Goal: Task Accomplishment & Management: Complete application form

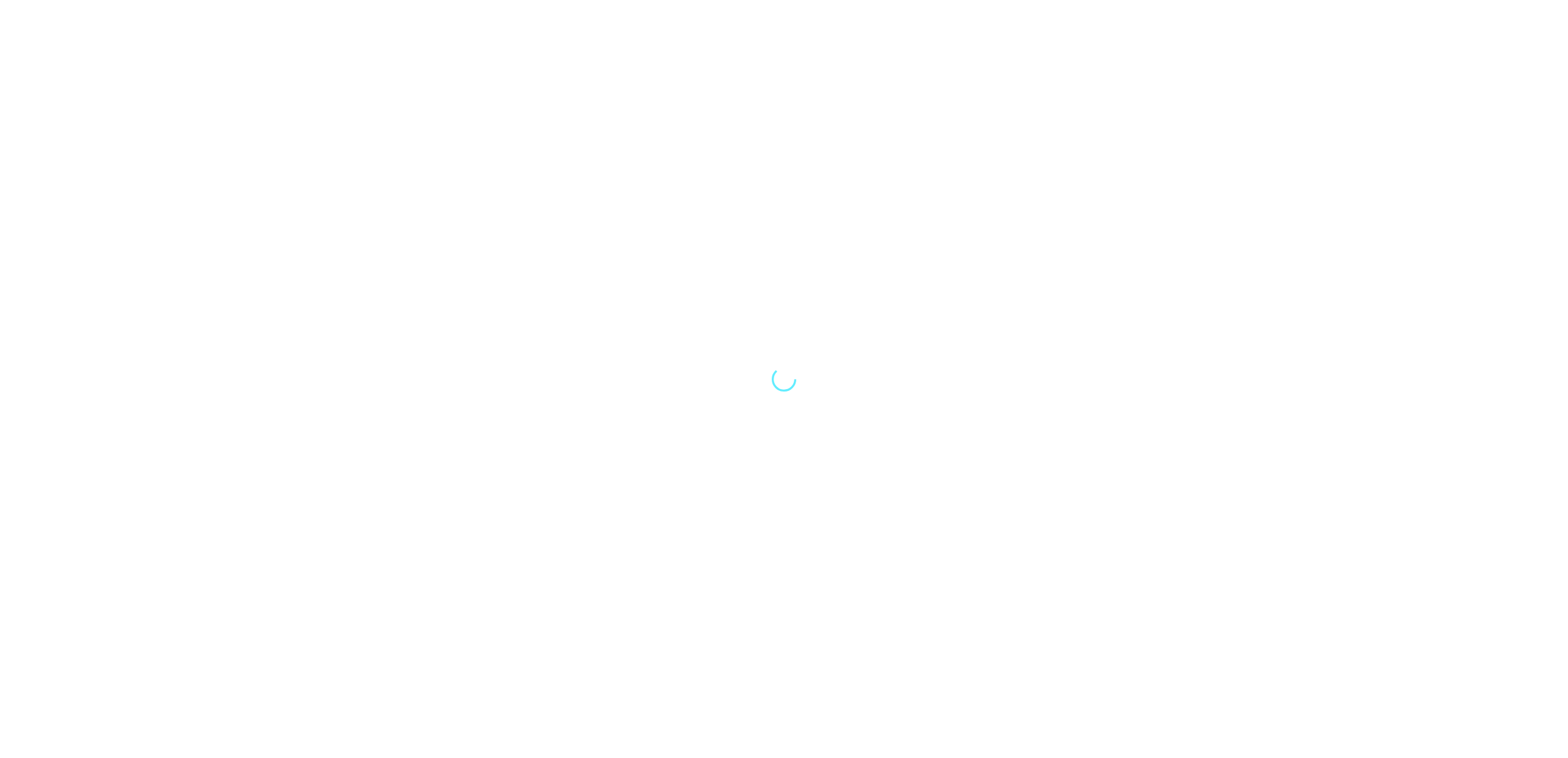
select select "Song"
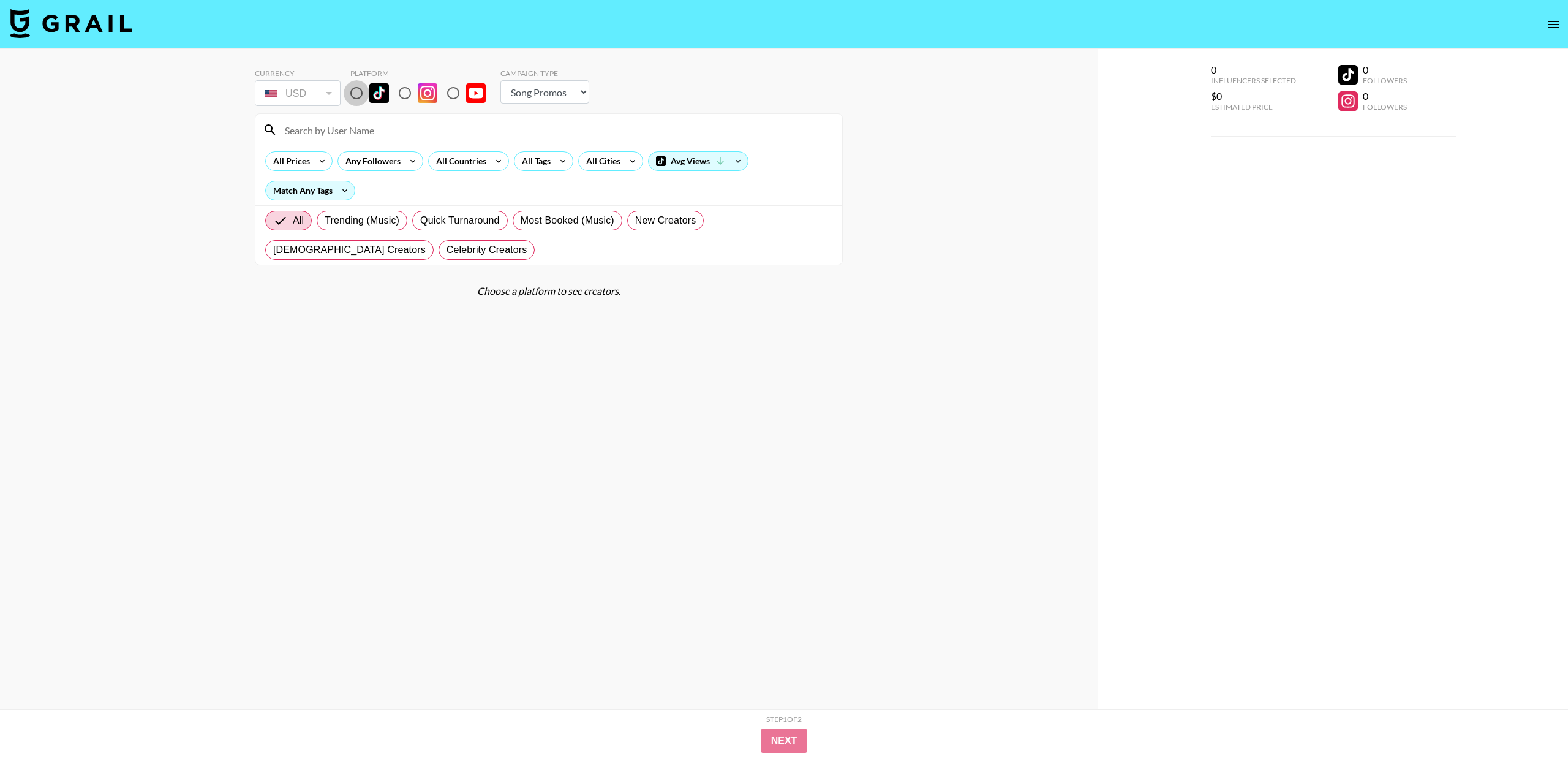
click at [349, 93] on input "radio" at bounding box center [356, 93] width 26 height 26
radio input "true"
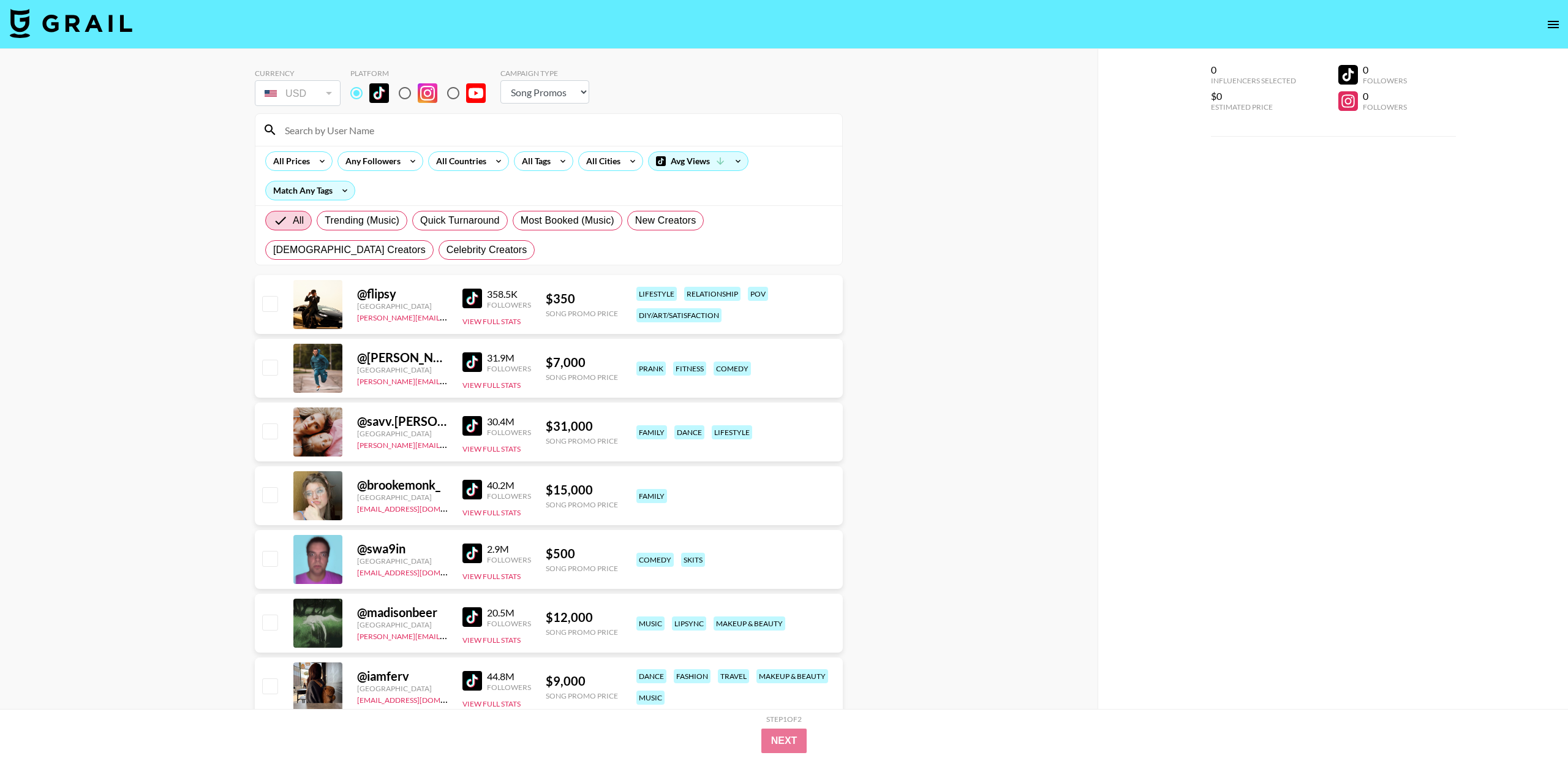
click at [364, 142] on div at bounding box center [549, 130] width 587 height 32
click at [364, 133] on input at bounding box center [556, 130] width 558 height 20
click at [405, 135] on input at bounding box center [556, 130] width 558 height 20
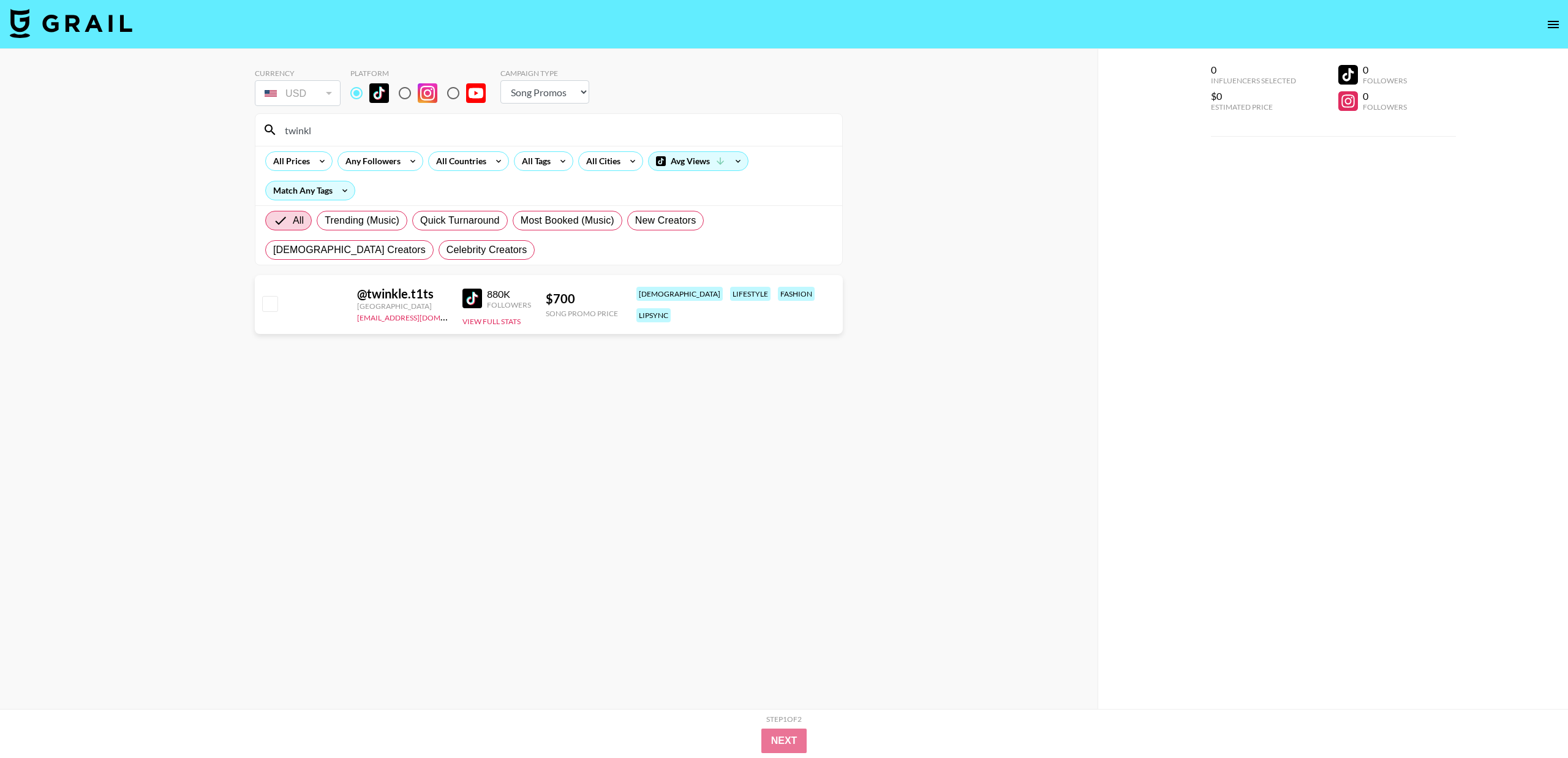
type input "twinkl"
click at [406, 124] on input "twinkl" at bounding box center [556, 130] width 558 height 20
type input "kaylee"
click at [268, 305] on input "checkbox" at bounding box center [269, 303] width 15 height 15
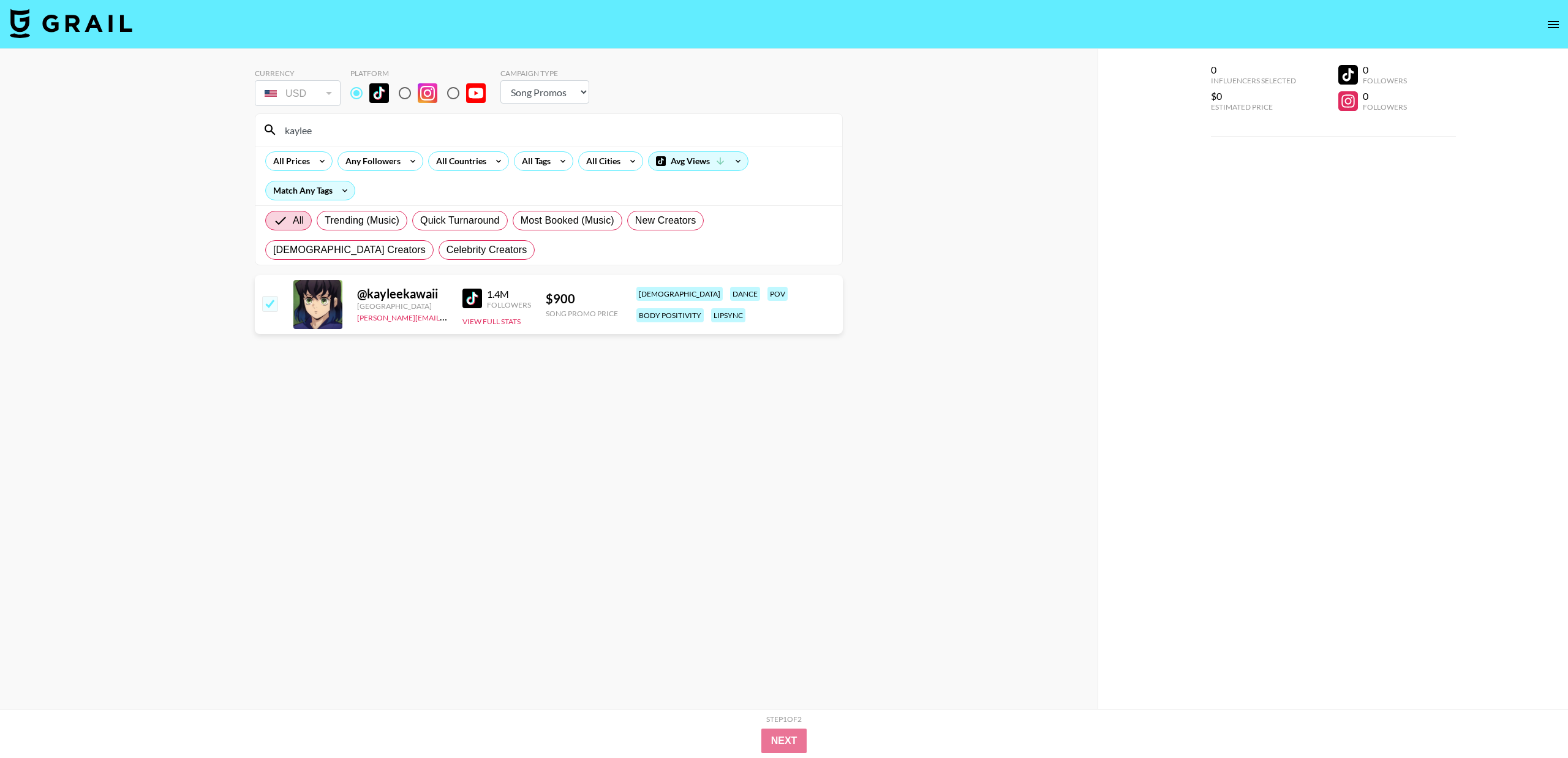
checkbox input "true"
drag, startPoint x: 326, startPoint y: 127, endPoint x: 242, endPoint y: 127, distance: 84.0
click at [243, 127] on div "Currency USD USD ​ Platform Campaign Type Choose Type... Song Promos Brand Prom…" at bounding box center [549, 403] width 1098 height 709
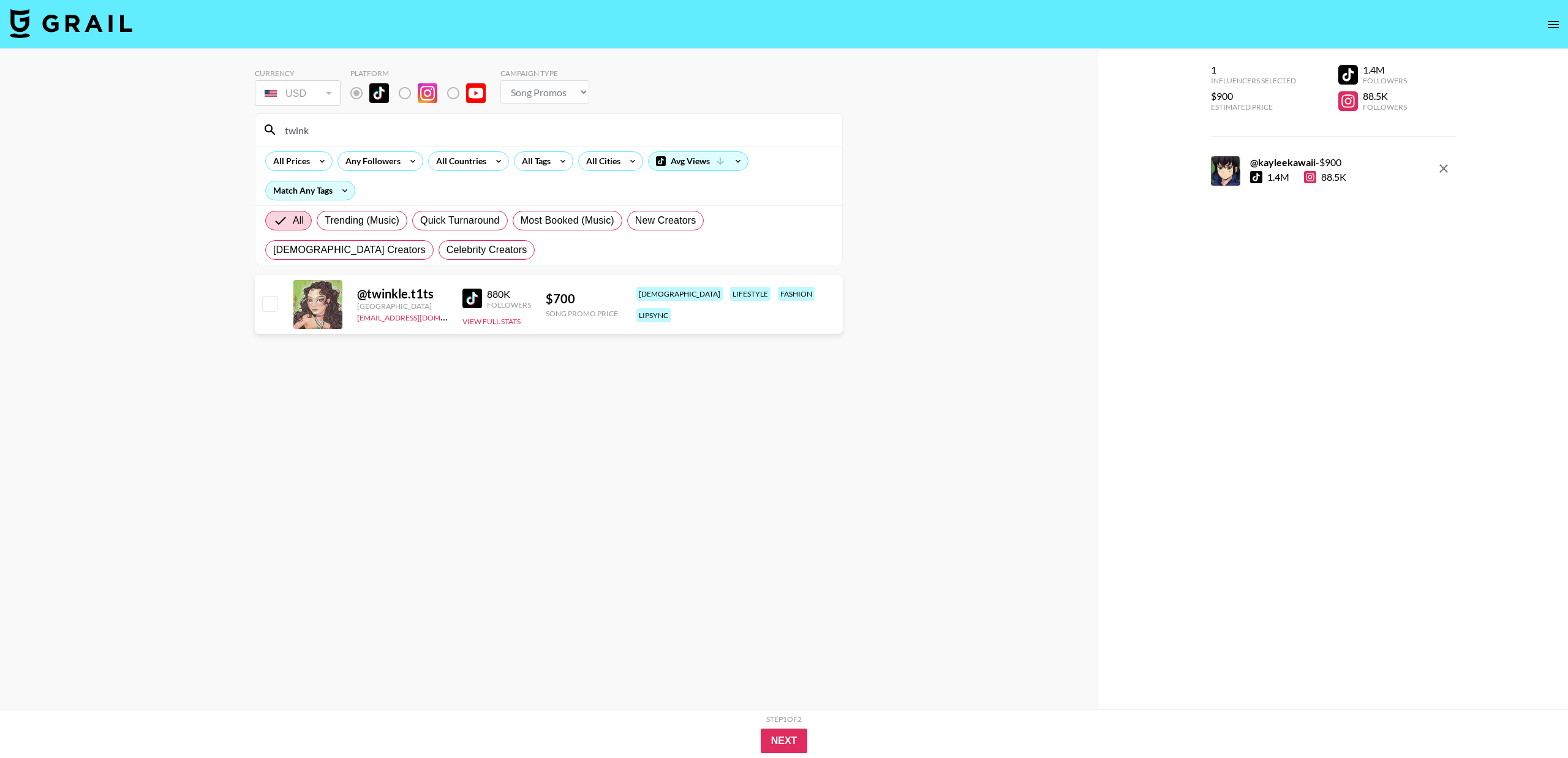
type input "twink"
click at [260, 302] on div at bounding box center [269, 304] width 19 height 21
click at [274, 308] on input "checkbox" at bounding box center [269, 303] width 15 height 15
checkbox input "true"
click at [771, 739] on button "Next" at bounding box center [784, 740] width 47 height 24
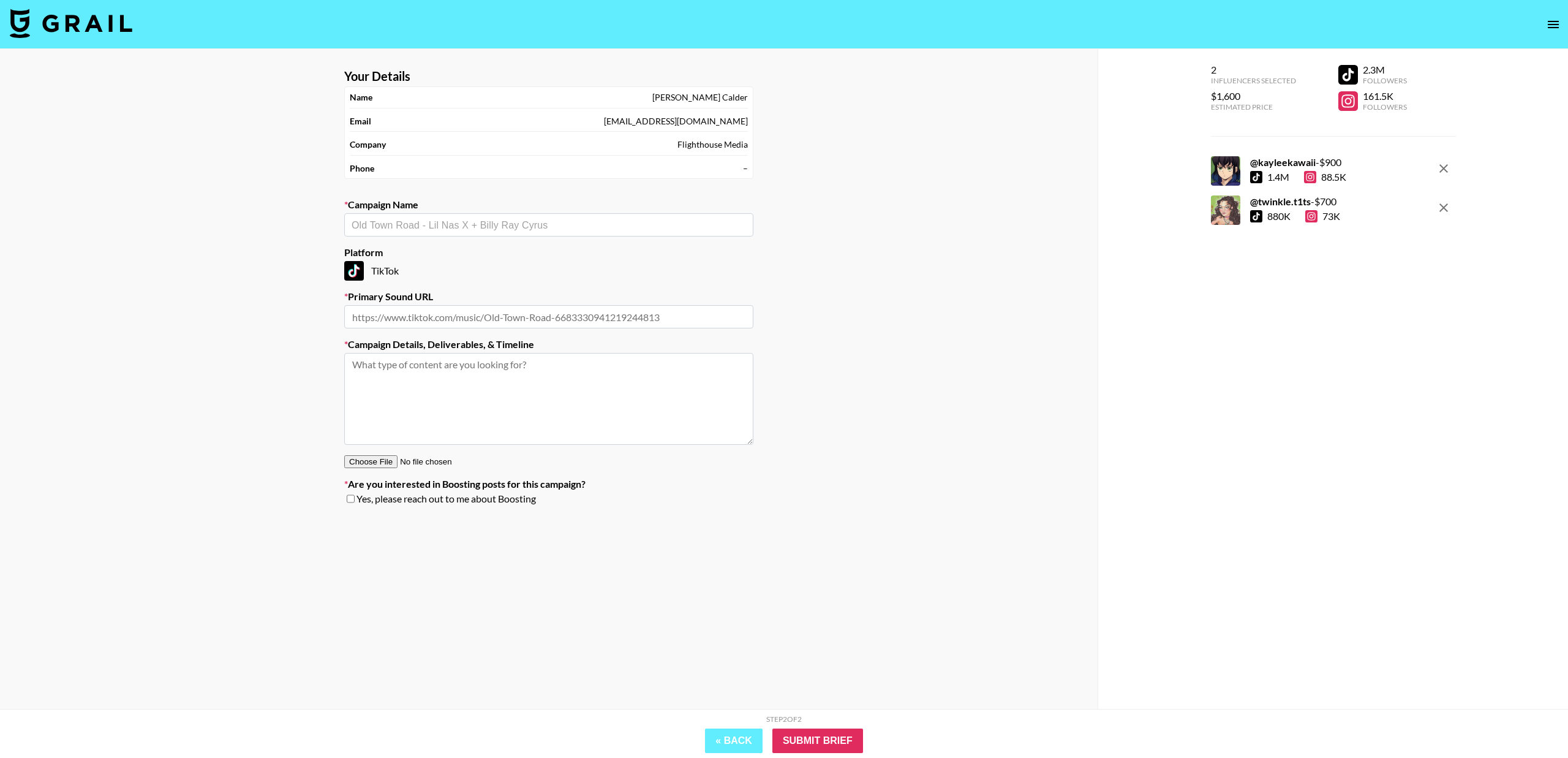
click at [436, 318] on input "text" at bounding box center [549, 316] width 409 height 24
paste input "[URL][DOMAIN_NAME]"
type input "[URL][DOMAIN_NAME]"
click at [431, 222] on input "text" at bounding box center [549, 225] width 395 height 14
type input "M"
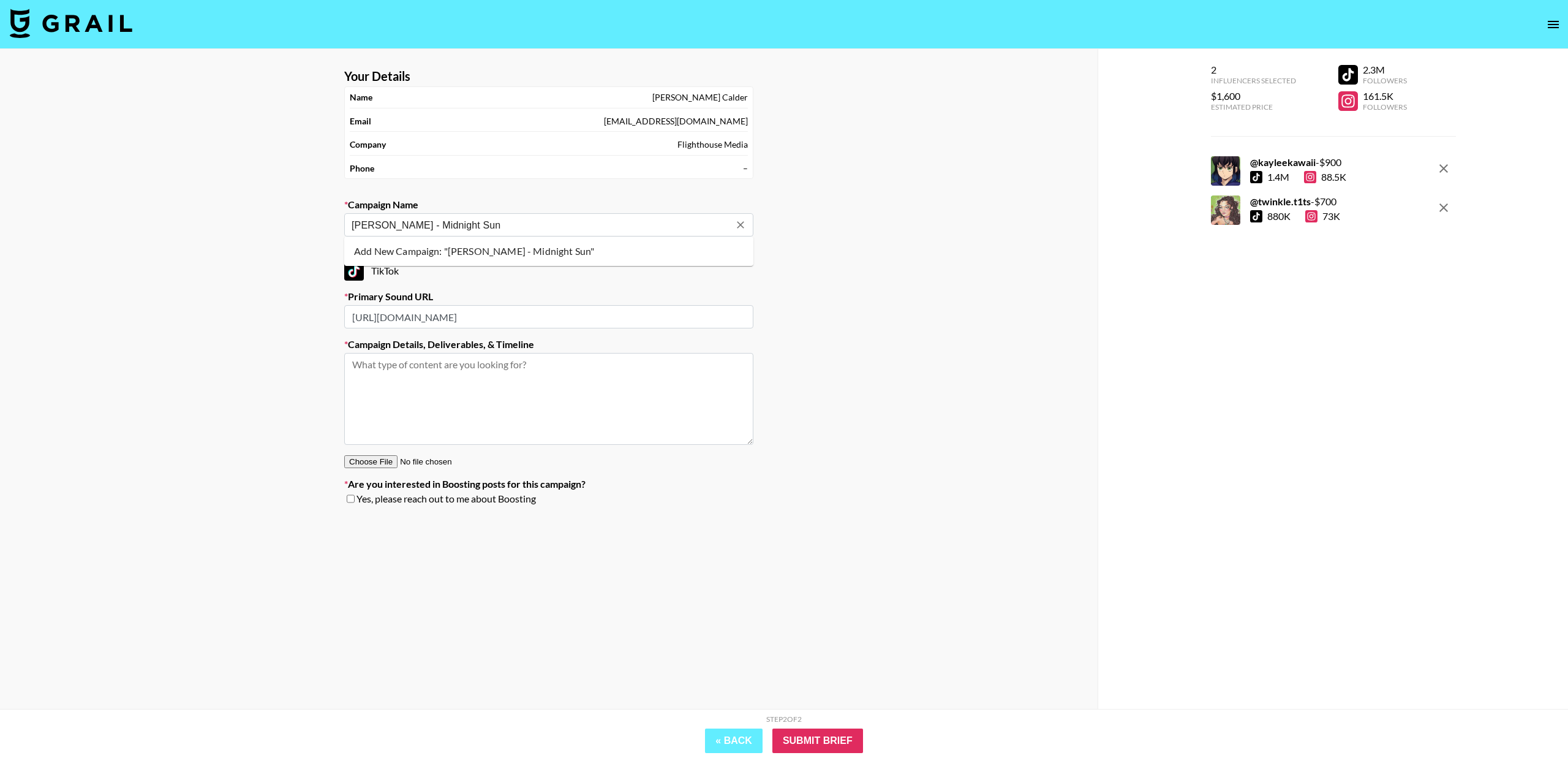
click at [447, 240] on ul "Add New Campaign: "[PERSON_NAME] - Midnight Sun"" at bounding box center [549, 251] width 409 height 29
type input "[PERSON_NAME] - Midnight Sun ("
click at [538, 227] on input "text" at bounding box center [549, 225] width 395 height 14
click at [534, 249] on li "Add New Campaign: "Zara Larrson - Midnight Sun (TOS Creative)"" at bounding box center [549, 251] width 409 height 20
type input "[PERSON_NAME] - Midnight Sun (TOS Creative)"
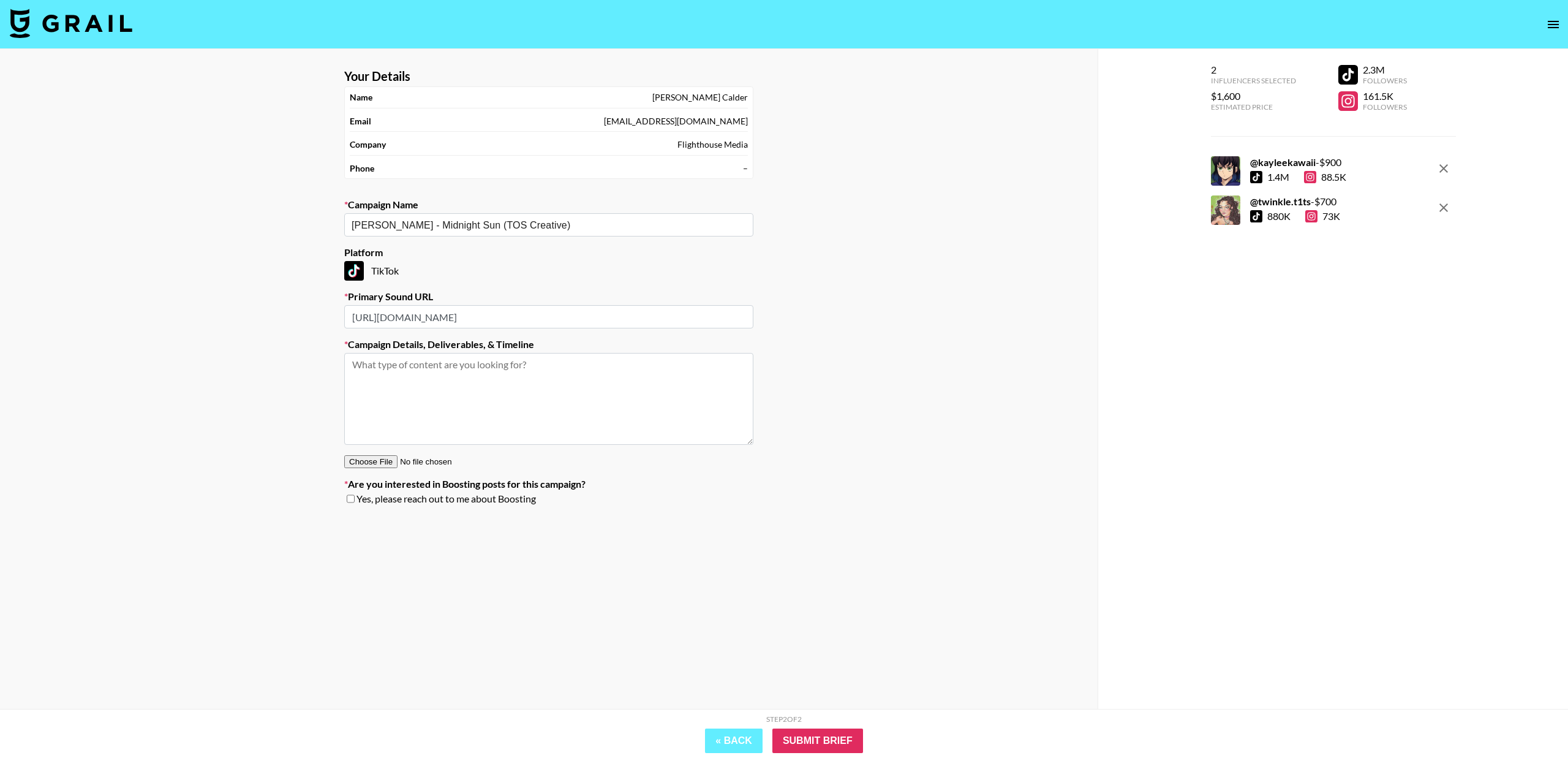
click at [464, 377] on textarea at bounding box center [549, 398] width 409 height 92
click at [499, 371] on textarea at bounding box center [549, 398] width 409 height 92
paste textarea "creators make an engaging, high energy lip sync video with text-on-screen discu…"
click at [581, 388] on textarea "creators make an engaging, high energy lip sync video with text-on-screen discu…" at bounding box center [549, 398] width 409 height 92
click at [352, 366] on textarea "creators make an engaging, high energy lip sync video with text-on-screen discu…" at bounding box center [549, 398] width 409 height 92
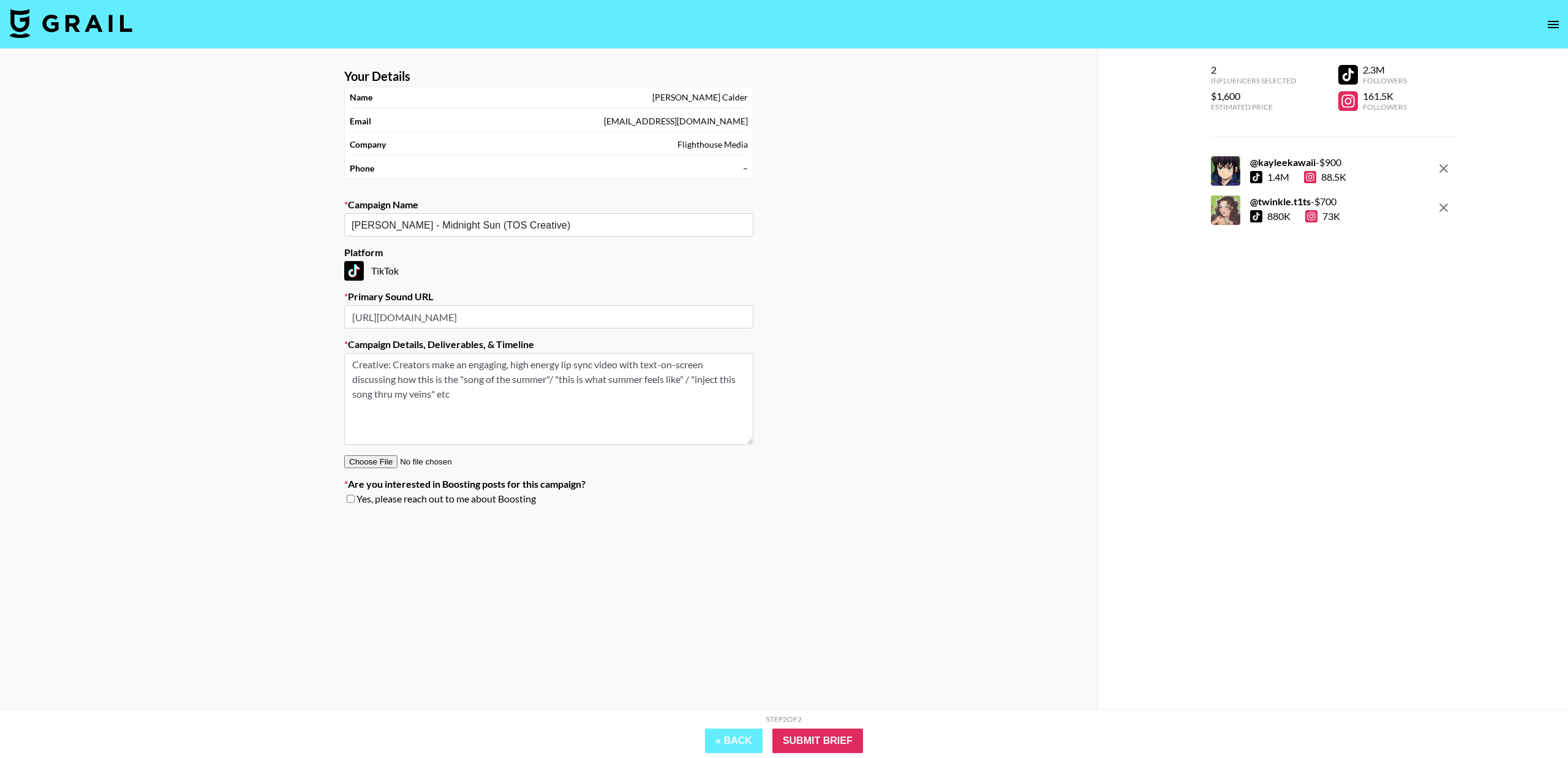
click at [499, 391] on textarea "Creative: Creators make an engaging, high energy lip sync video with text-on-sc…" at bounding box center [549, 398] width 409 height 92
paste textarea "https://www.tiktok.com/@bhadie.kellyy/video/7528536485142727949"
click at [462, 408] on textarea "Creative: Creators make an engaging, high energy lip sync video with text-on-sc…" at bounding box center [549, 398] width 409 height 92
click at [501, 396] on textarea "Creative: Creators make an engaging, high energy lip sync video with text-on-sc…" at bounding box center [549, 398] width 409 height 92
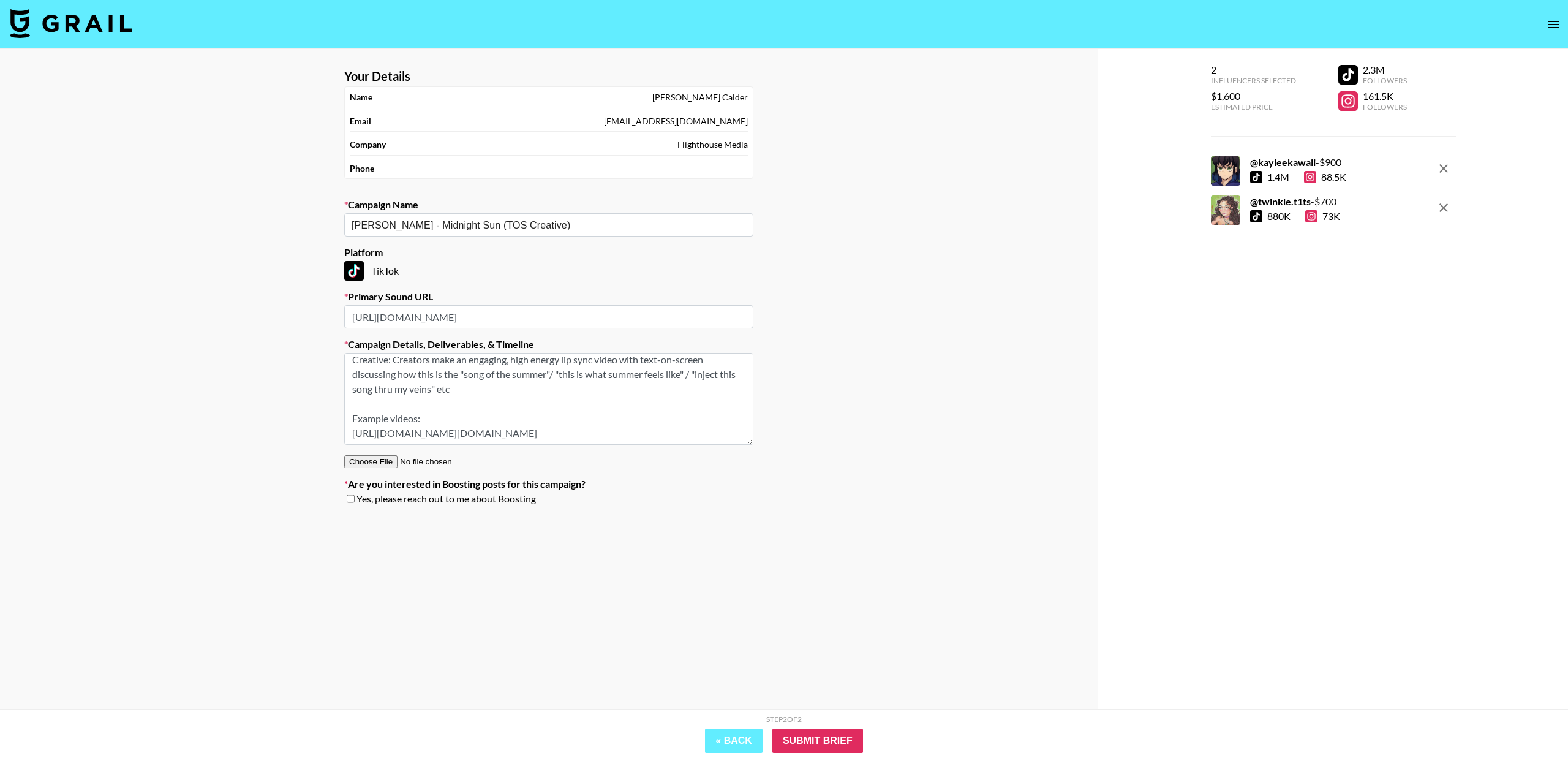
click at [663, 410] on textarea "Creative: Creators make an engaging, high energy lip sync video with text-on-sc…" at bounding box center [549, 398] width 409 height 92
click at [677, 420] on textarea "Creative: Creators make an engaging, high energy lip sync video with text-on-sc…" at bounding box center [549, 398] width 409 height 92
click at [691, 418] on textarea "Creative: Creators make an engaging, high energy lip sync video with text-on-sc…" at bounding box center [549, 398] width 409 height 92
paste textarea "https://www.tiktok.com/@etomisophia/video/7528828235883236614"
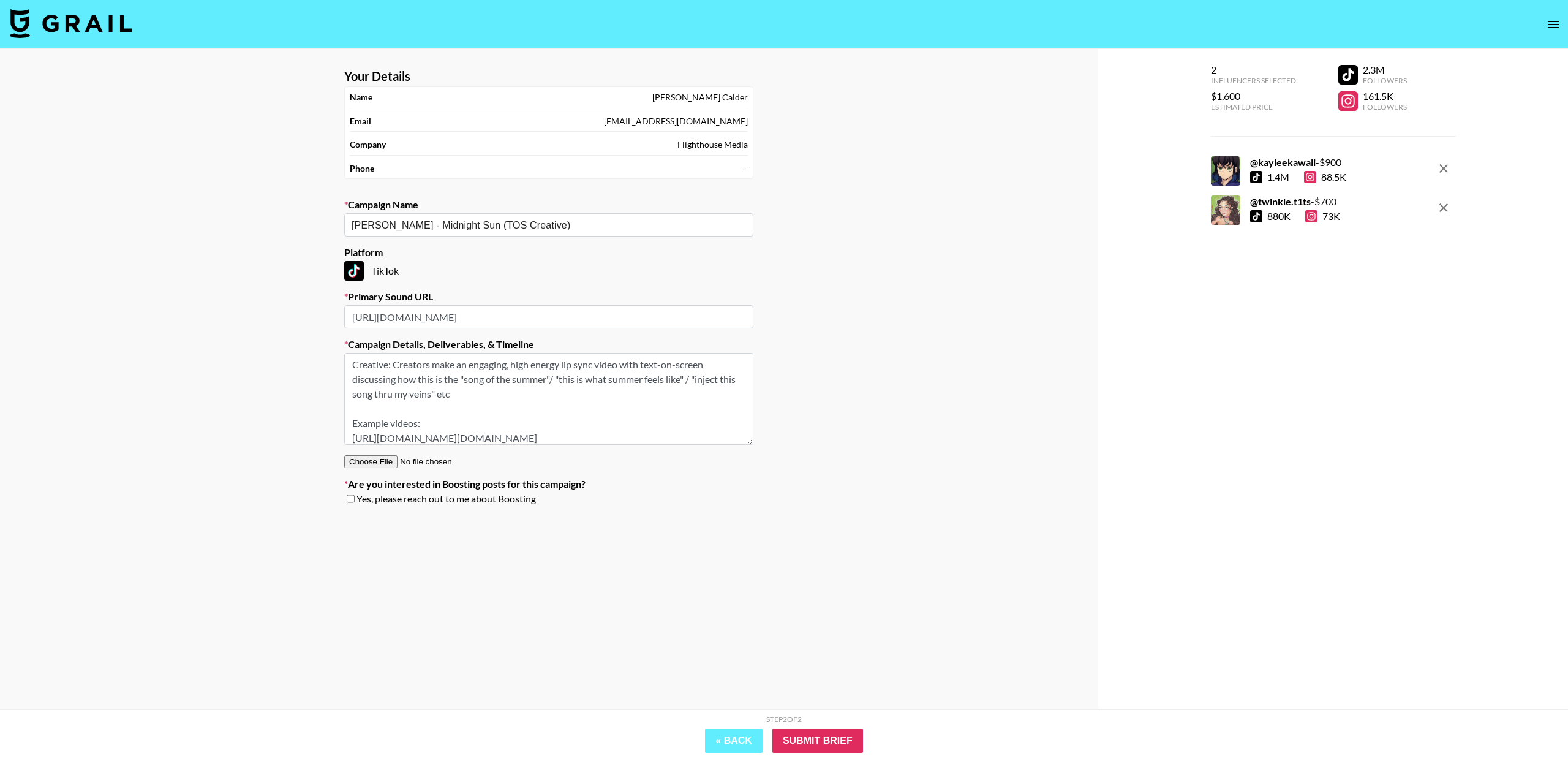
drag, startPoint x: 615, startPoint y: 431, endPoint x: 348, endPoint y: 355, distance: 277.6
click at [348, 355] on textarea "Creative: Creators make an engaging, high energy lip sync video with text-on-sc…" at bounding box center [549, 398] width 409 height 92
click at [578, 322] on input "[URL][DOMAIN_NAME]" at bounding box center [549, 316] width 409 height 24
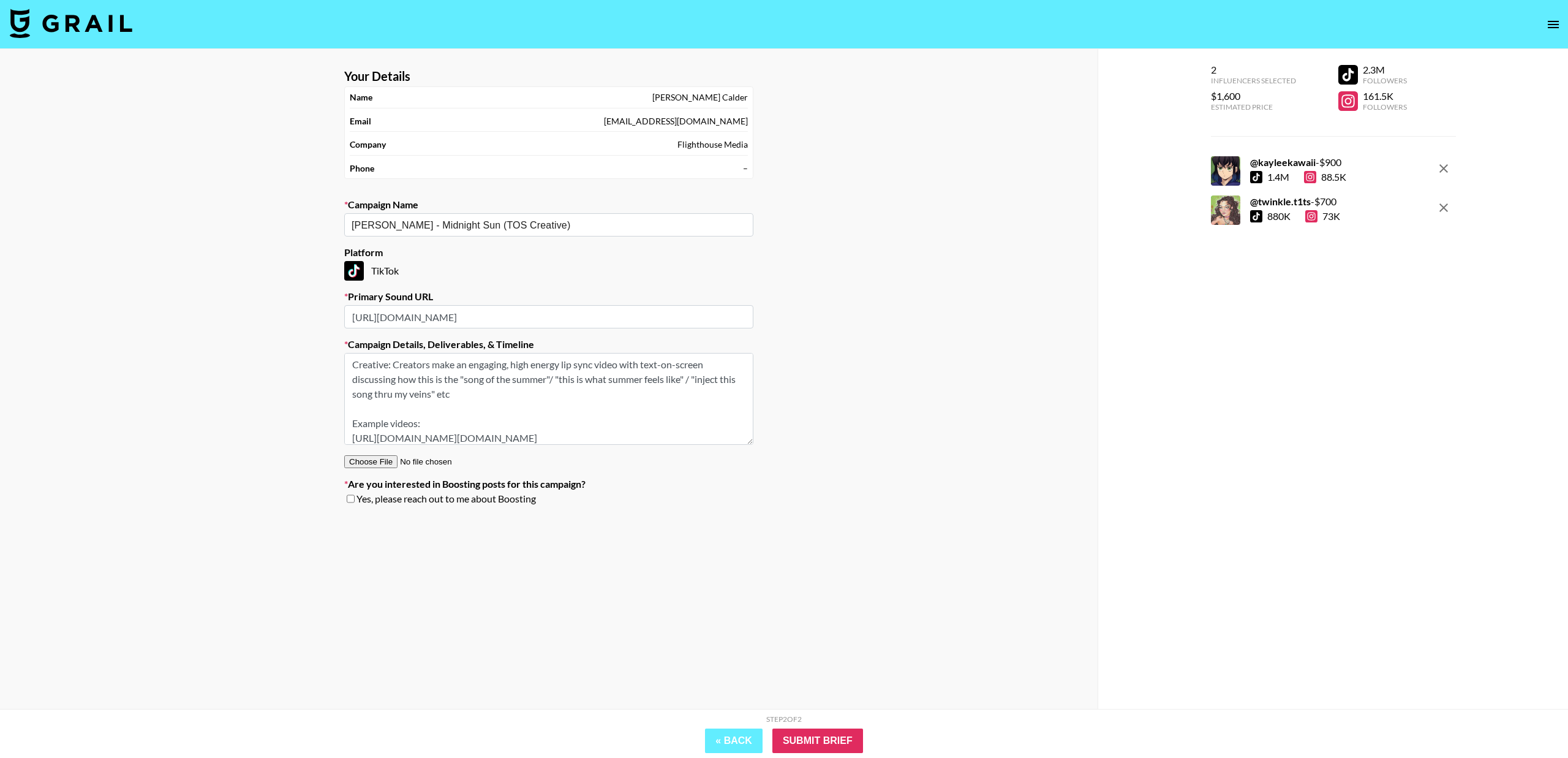
click at [670, 437] on textarea "Creative: Creators make an engaging, high energy lip sync video with text-on-sc…" at bounding box center [549, 398] width 409 height 92
paste textarea "Draft deadline: Friday 9/5"
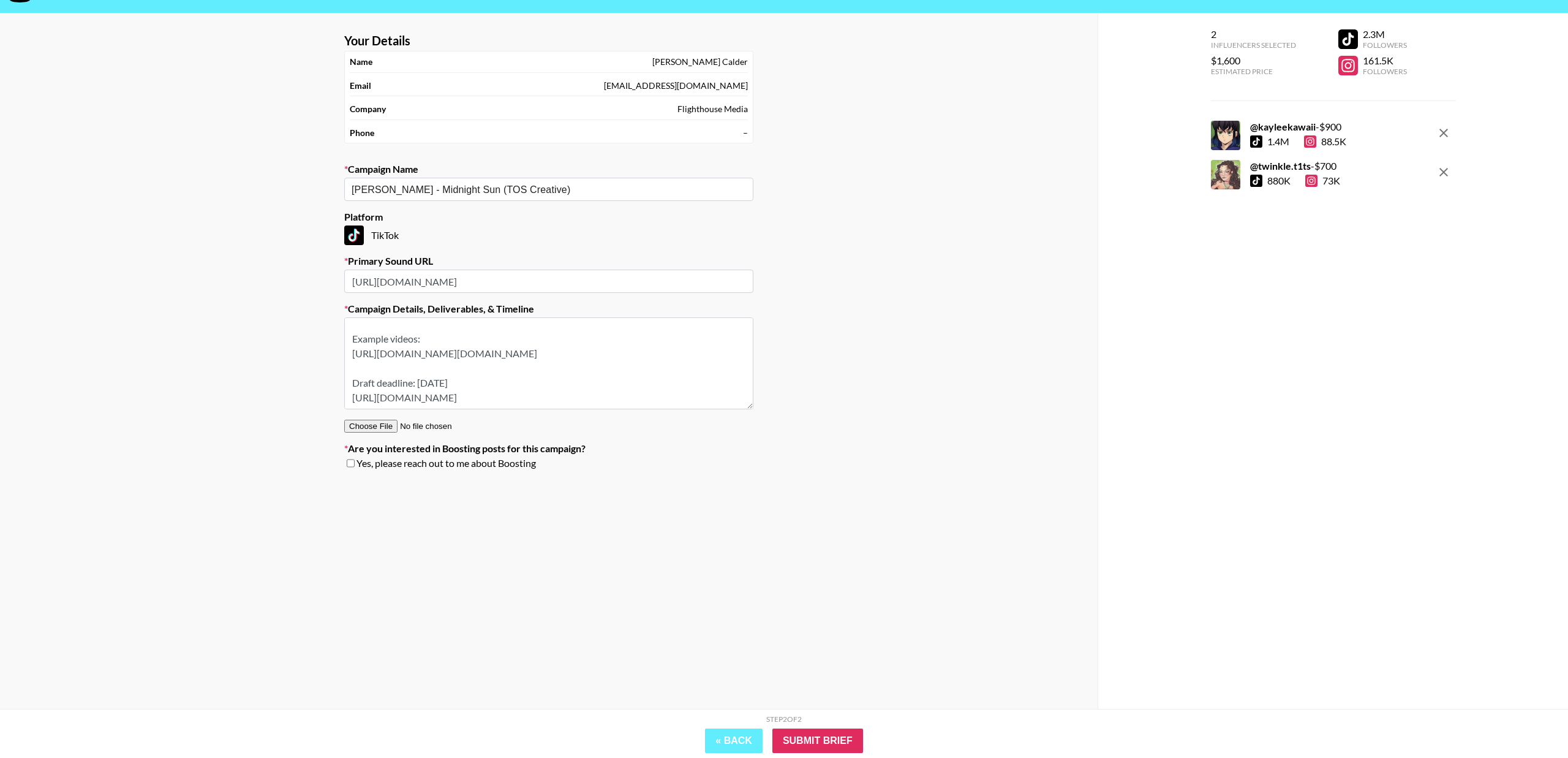
scroll to position [49, 0]
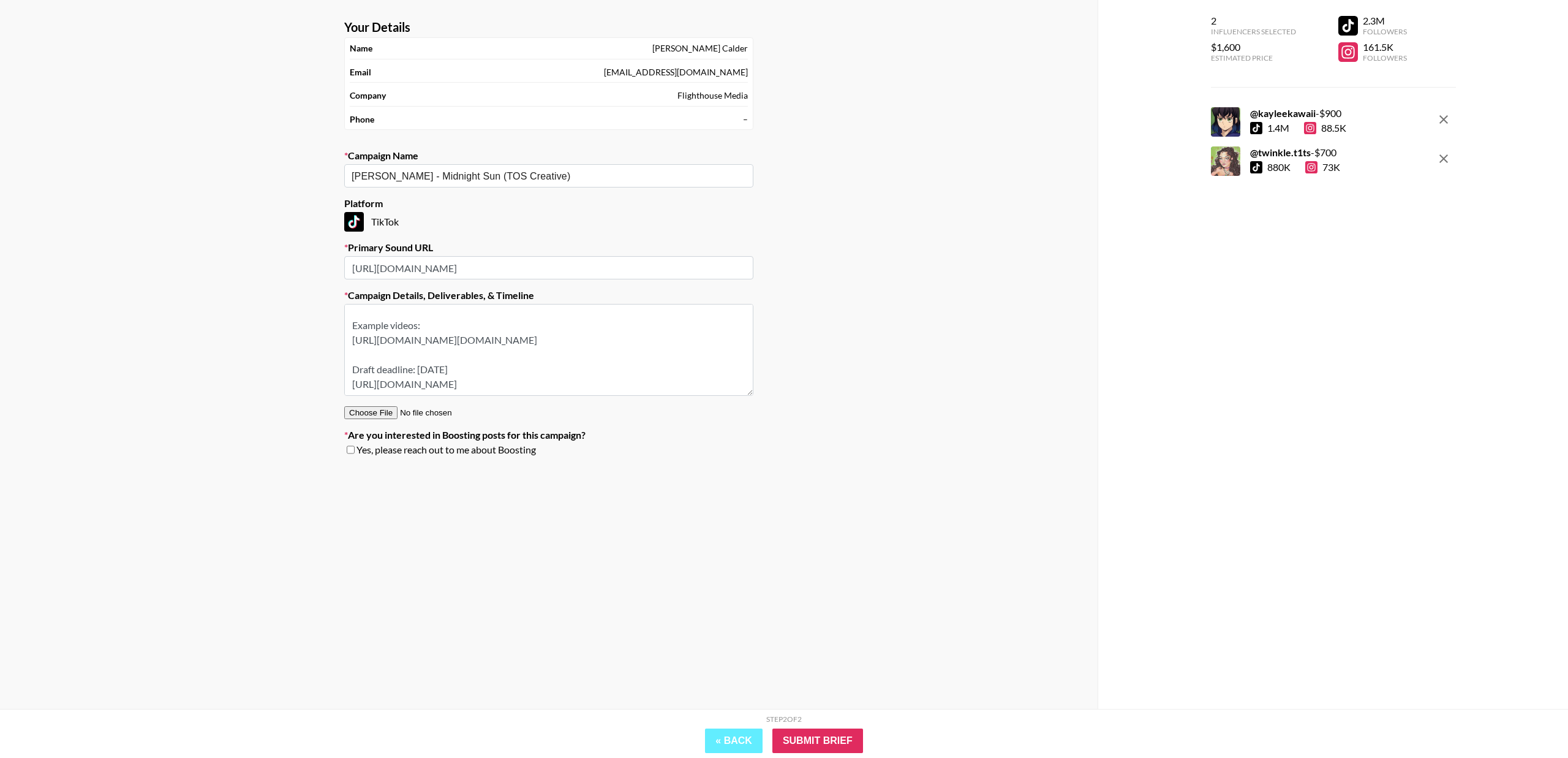
click at [566, 390] on textarea "Creative: Creators make an engaging, high energy lip sync video with text-on-sc…" at bounding box center [549, 350] width 409 height 92
drag, startPoint x: 668, startPoint y: 385, endPoint x: 283, endPoint y: 383, distance: 385.0
click at [283, 384] on div "Your Details Name Luke Calder Email luke@flight.house Company Flighthouse Media…" at bounding box center [549, 354] width 1098 height 709
click at [816, 481] on div "Your Details Name Luke Calder Email luke@flight.house Company Flighthouse Media…" at bounding box center [549, 354] width 1098 height 709
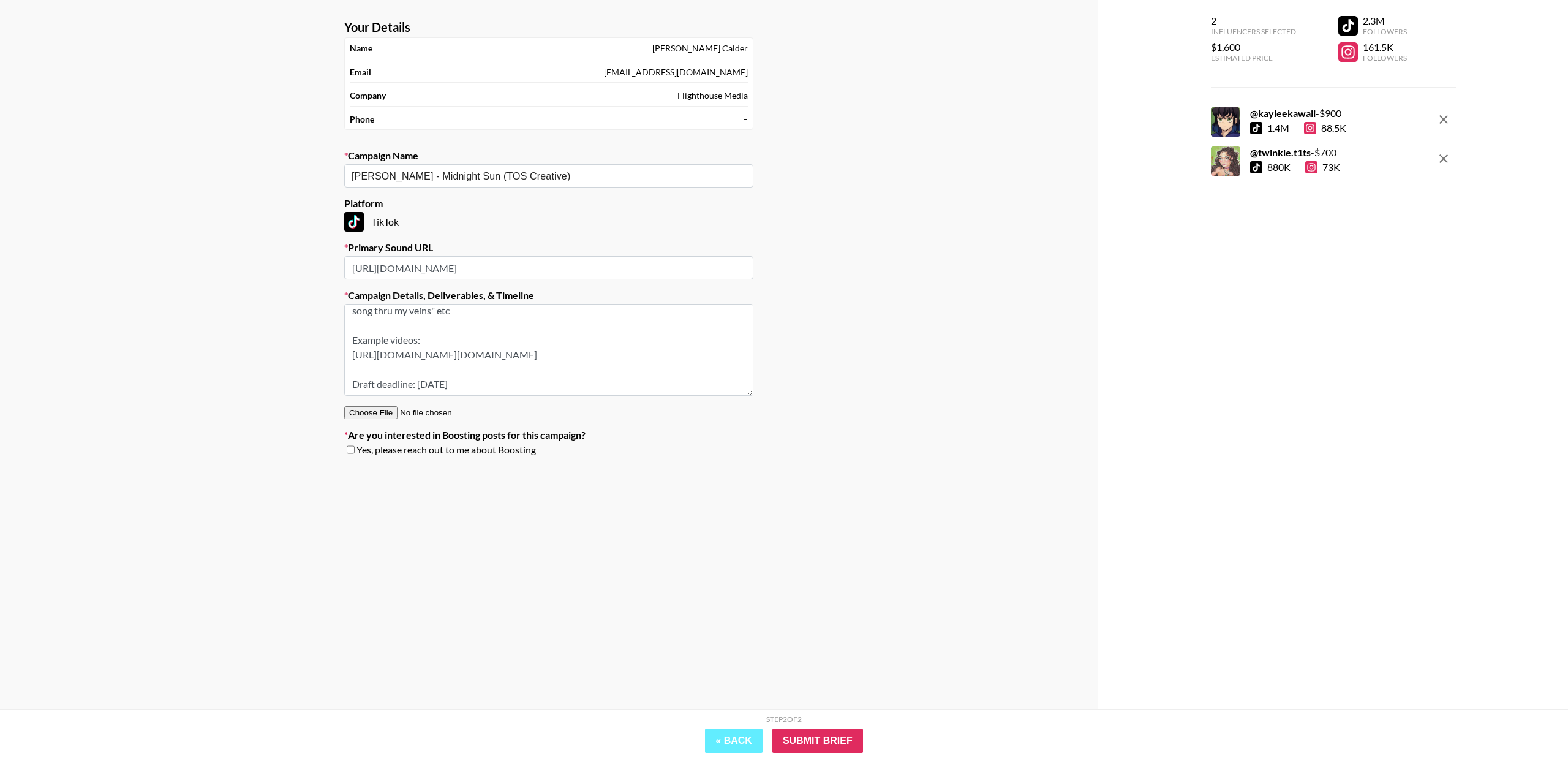
click at [685, 353] on textarea "Creative: Creators make an engaging, high energy lip sync video with text-on-sc…" at bounding box center [549, 350] width 409 height 92
click at [636, 366] on textarea "Creative: Creators make an engaging, high energy lip sync video with text-on-sc…" at bounding box center [549, 350] width 409 height 92
paste textarea "https://www.tiktok.com/@etomisophia/video/7528828235883236614"
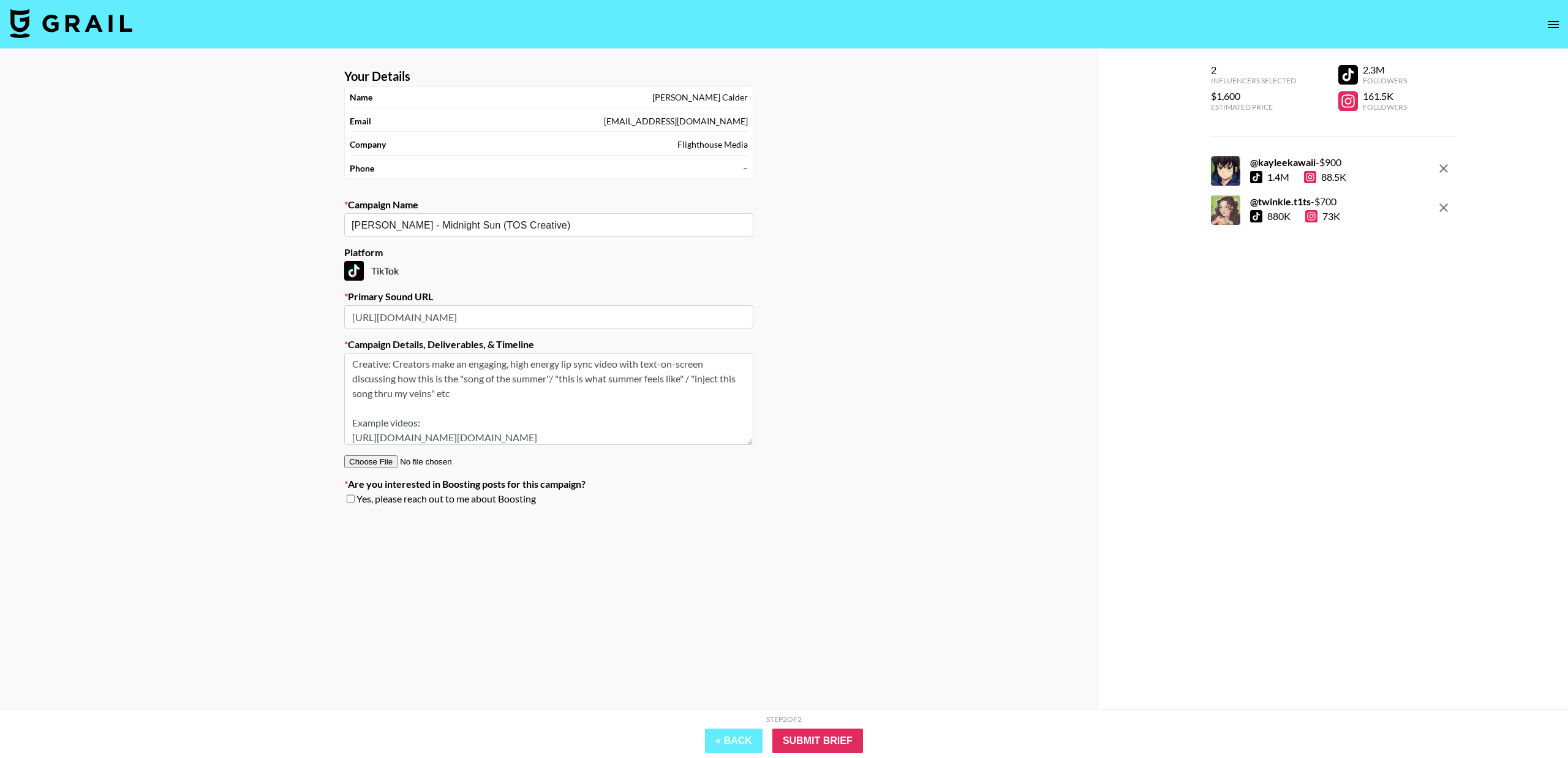
scroll to position [0, 0]
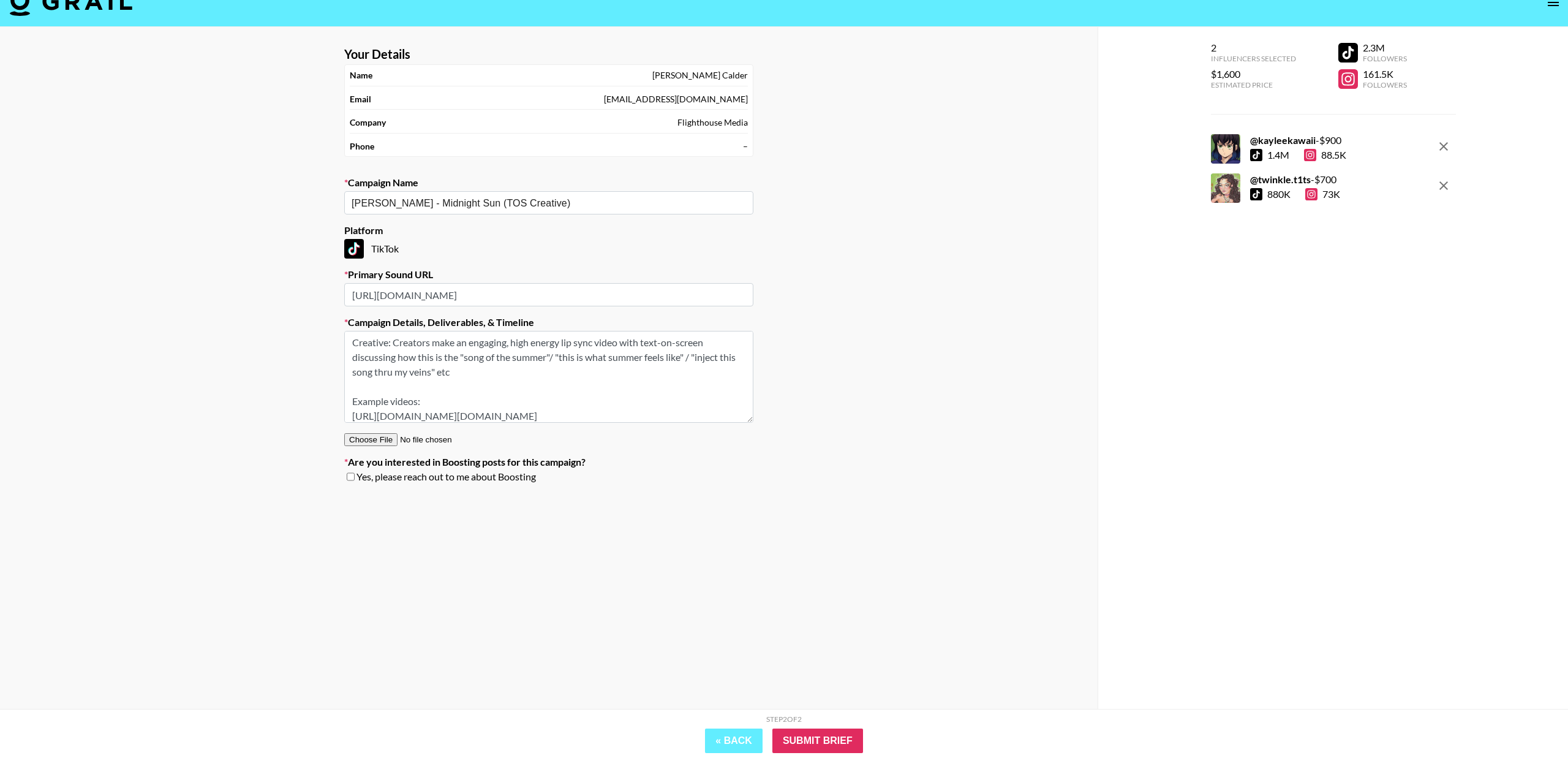
click at [846, 452] on div "Your Details Name Luke Calder Email luke@flight.house Company Flighthouse Media…" at bounding box center [549, 381] width 1098 height 709
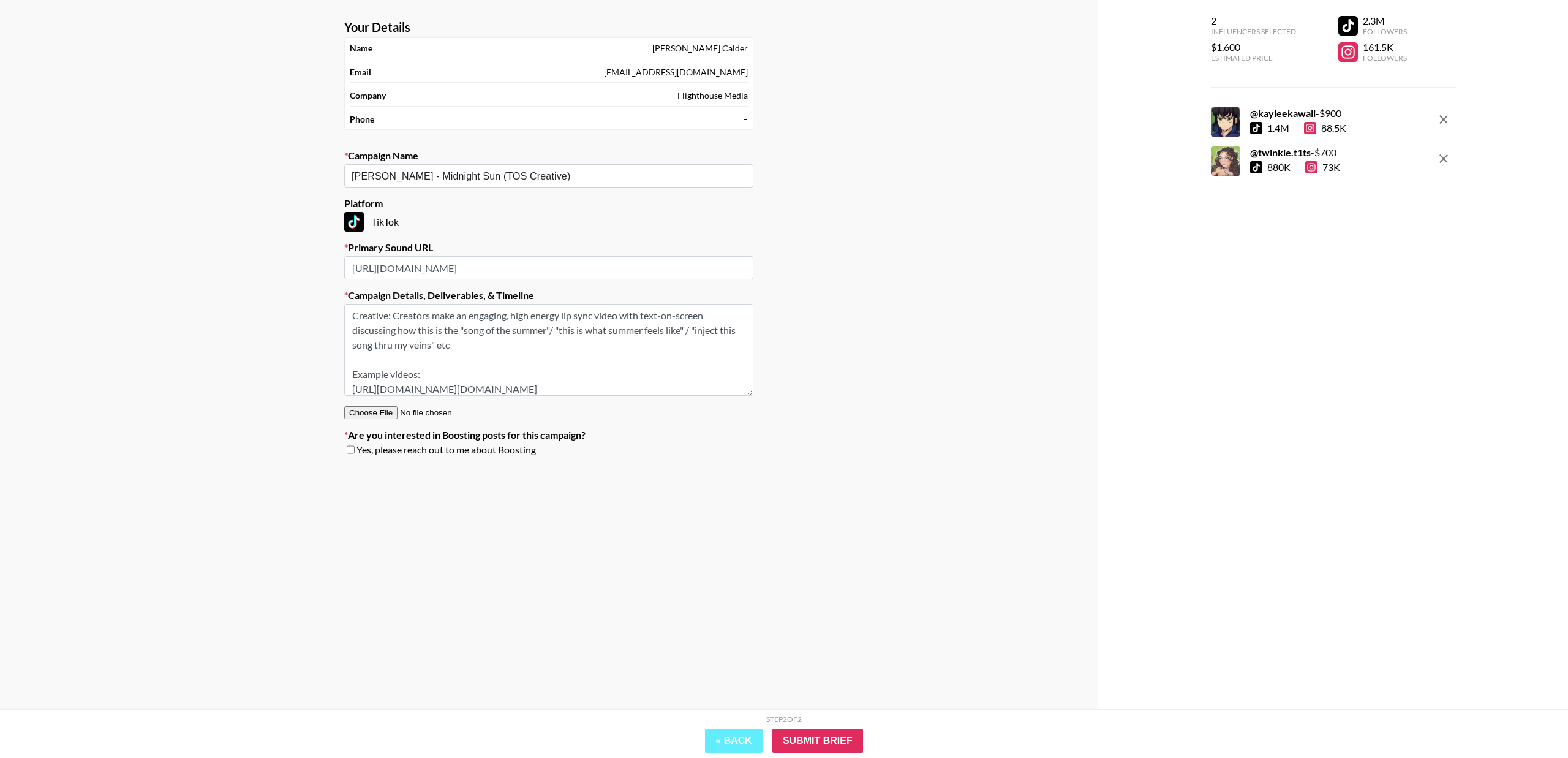
click at [578, 349] on textarea "Creative: Creators make an engaging, high energy lip sync video with text-on-sc…" at bounding box center [549, 350] width 409 height 92
click at [697, 368] on textarea "Creative: Creators make an engaging, high energy lip sync video with text-on-sc…" at bounding box center [549, 350] width 409 height 92
click at [727, 367] on textarea "Creative: Creators make an engaging, high energy lip sync video with text-on-sc…" at bounding box center [549, 350] width 409 height 92
click at [460, 385] on textarea "Creative: Creators make an engaging, high energy lip sync video with text-on-sc…" at bounding box center [549, 350] width 409 height 92
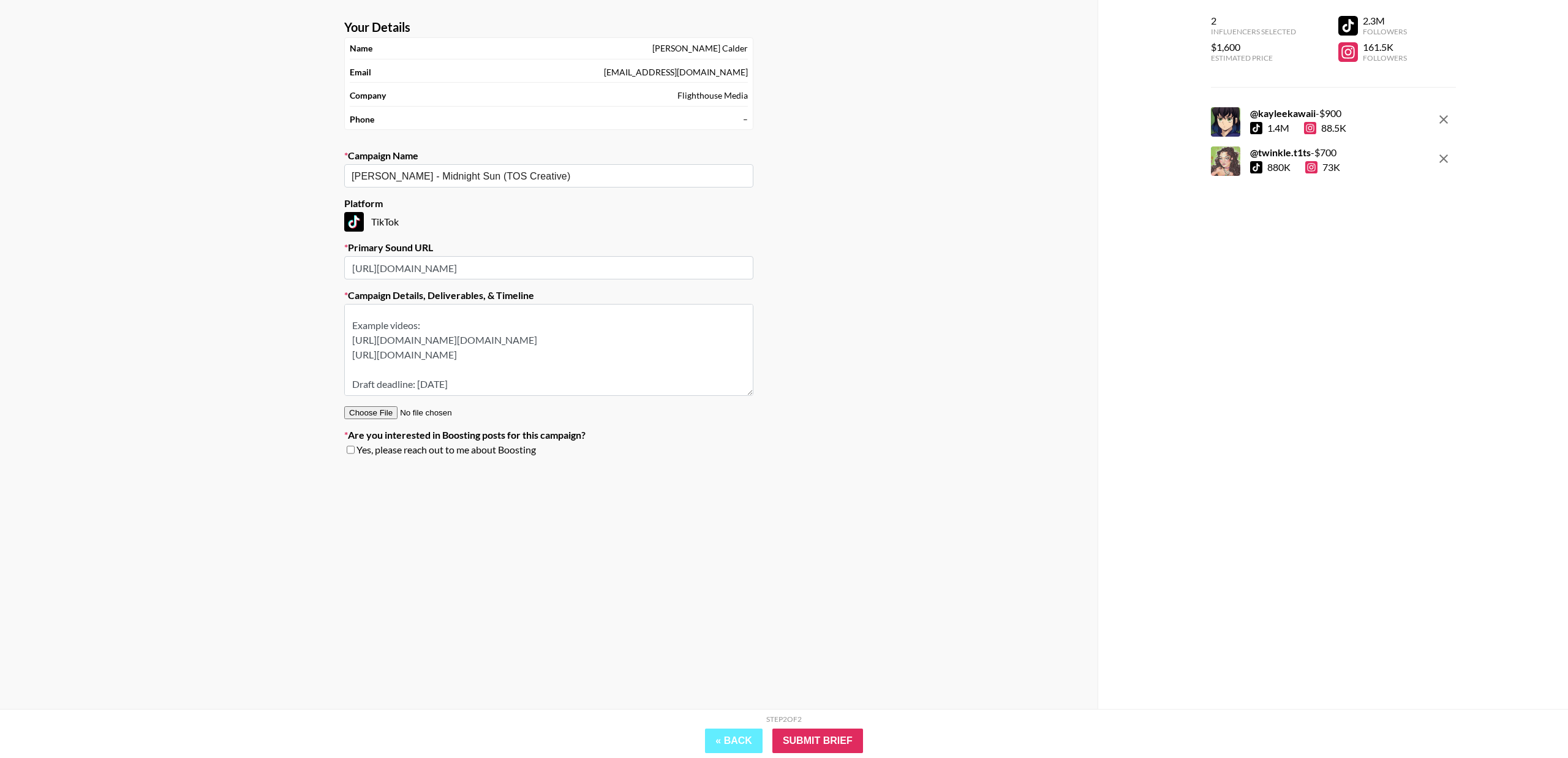
click at [552, 383] on textarea "Creative: Creators make an engaging, high energy lip sync video with text-on-sc…" at bounding box center [549, 350] width 409 height 92
drag, startPoint x: 630, startPoint y: 352, endPoint x: 327, endPoint y: 338, distance: 303.3
click at [327, 338] on div "Your Details Name Luke Calder Email luke@flight.house Company Flighthouse Media…" at bounding box center [549, 354] width 1098 height 709
type textarea "Creative: Creators make an engaging, high energy lip sync video with text-on-sc…"
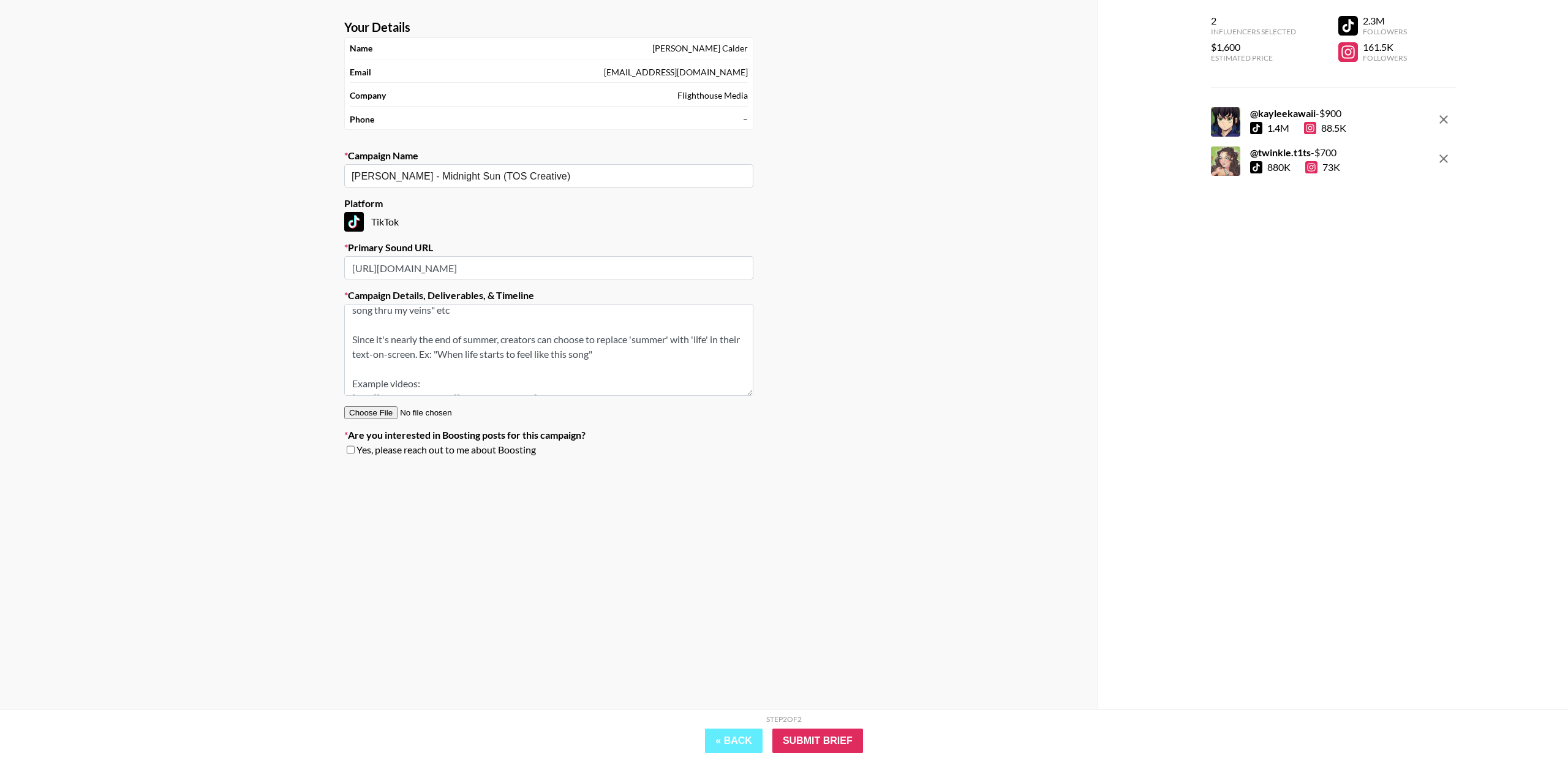
click at [842, 360] on div "Your Details Name Luke Calder Email luke@flight.house Company Flighthouse Media…" at bounding box center [549, 354] width 1098 height 709
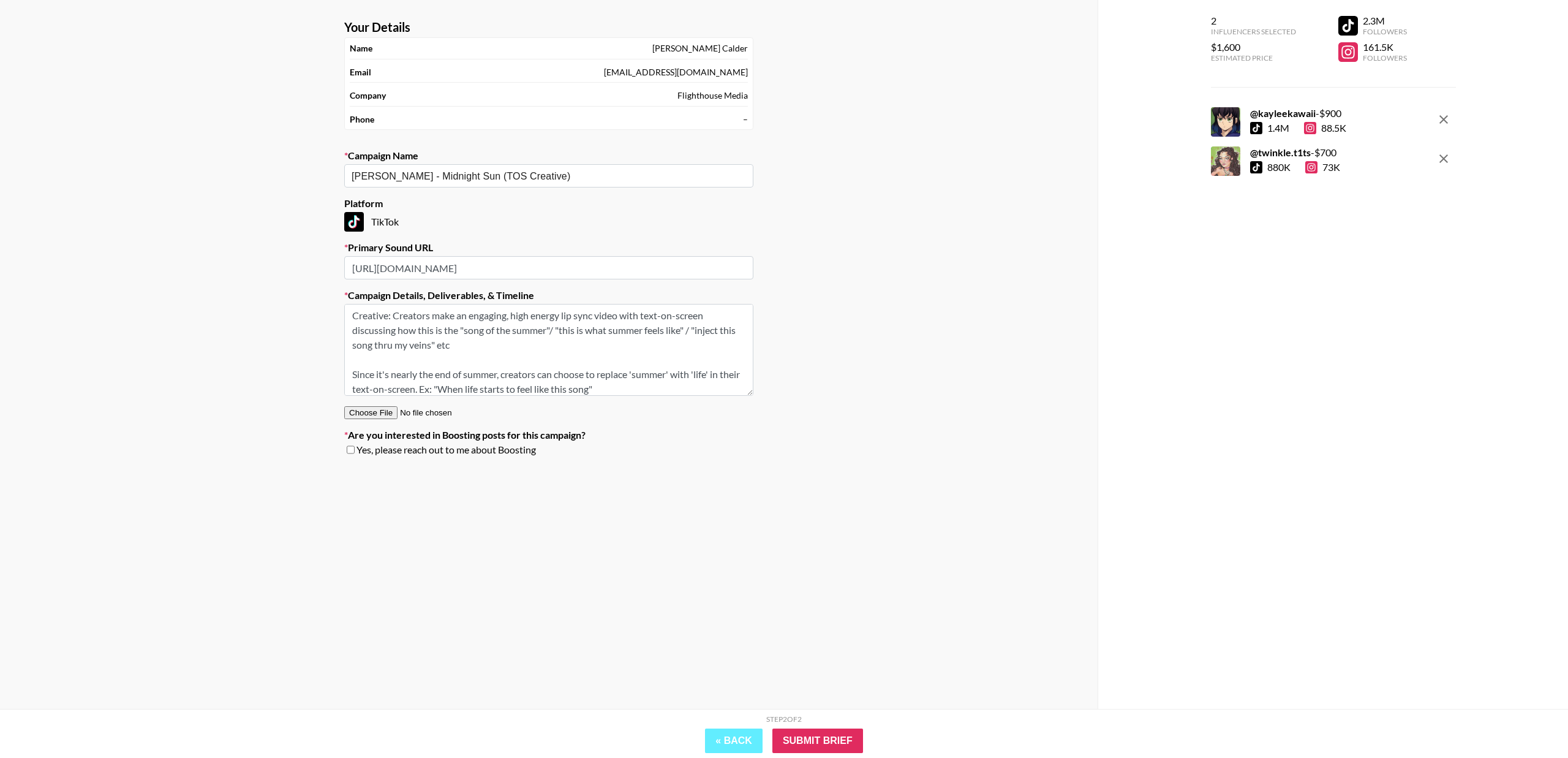
scroll to position [0, 0]
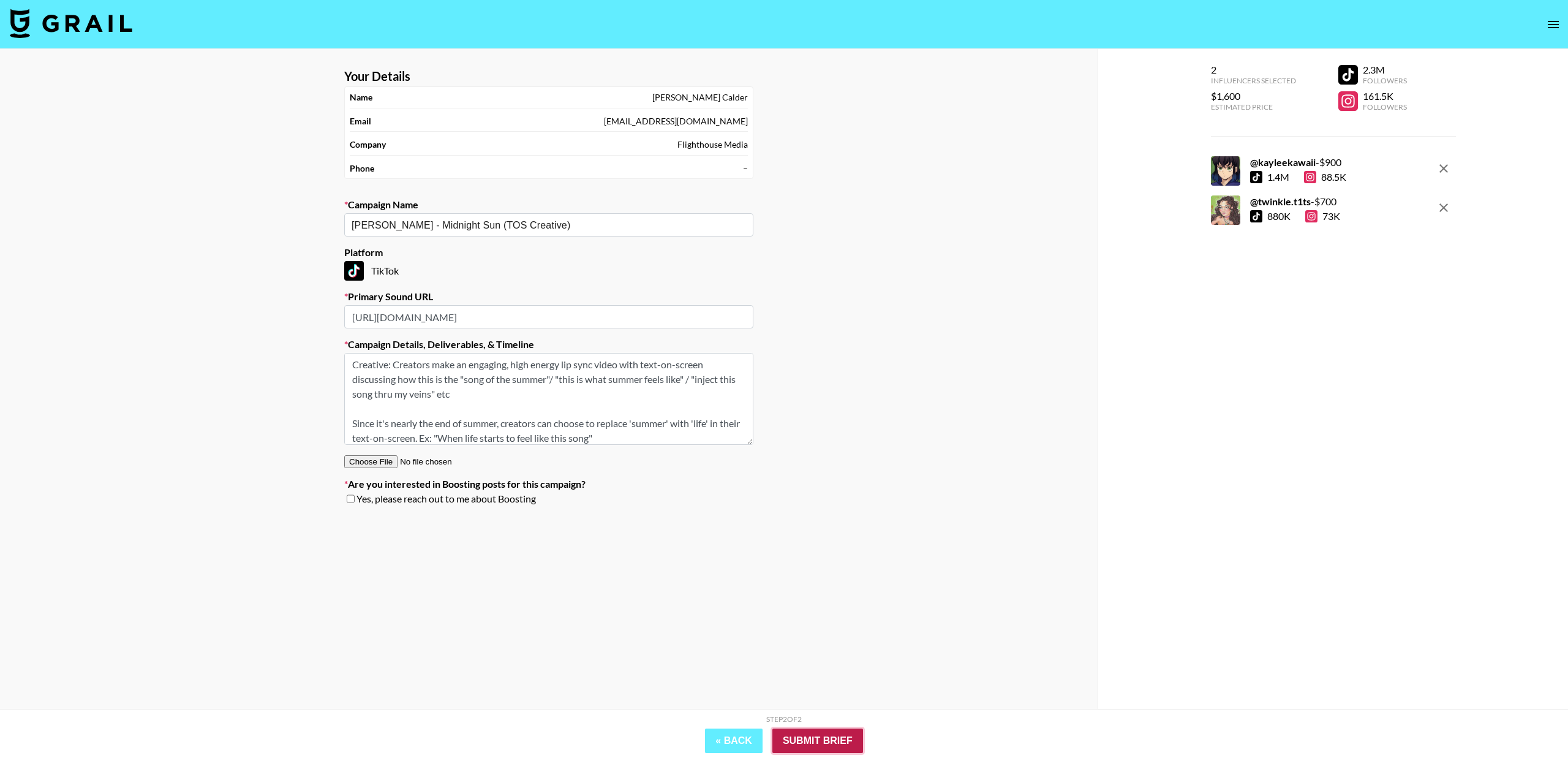
click at [806, 732] on input "Submit Brief" at bounding box center [817, 740] width 90 height 24
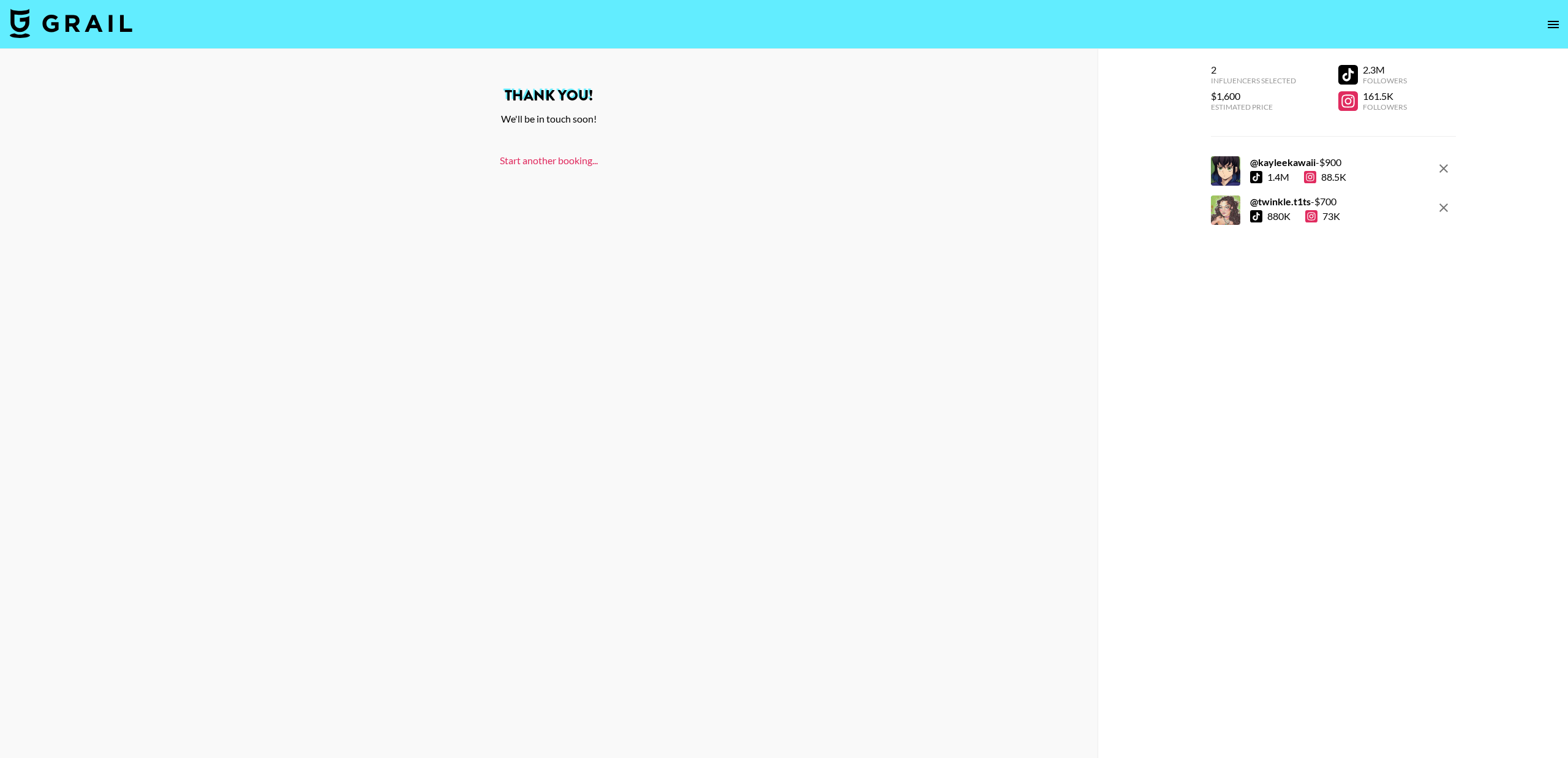
click at [539, 159] on link "Start another booking..." at bounding box center [549, 160] width 98 height 11
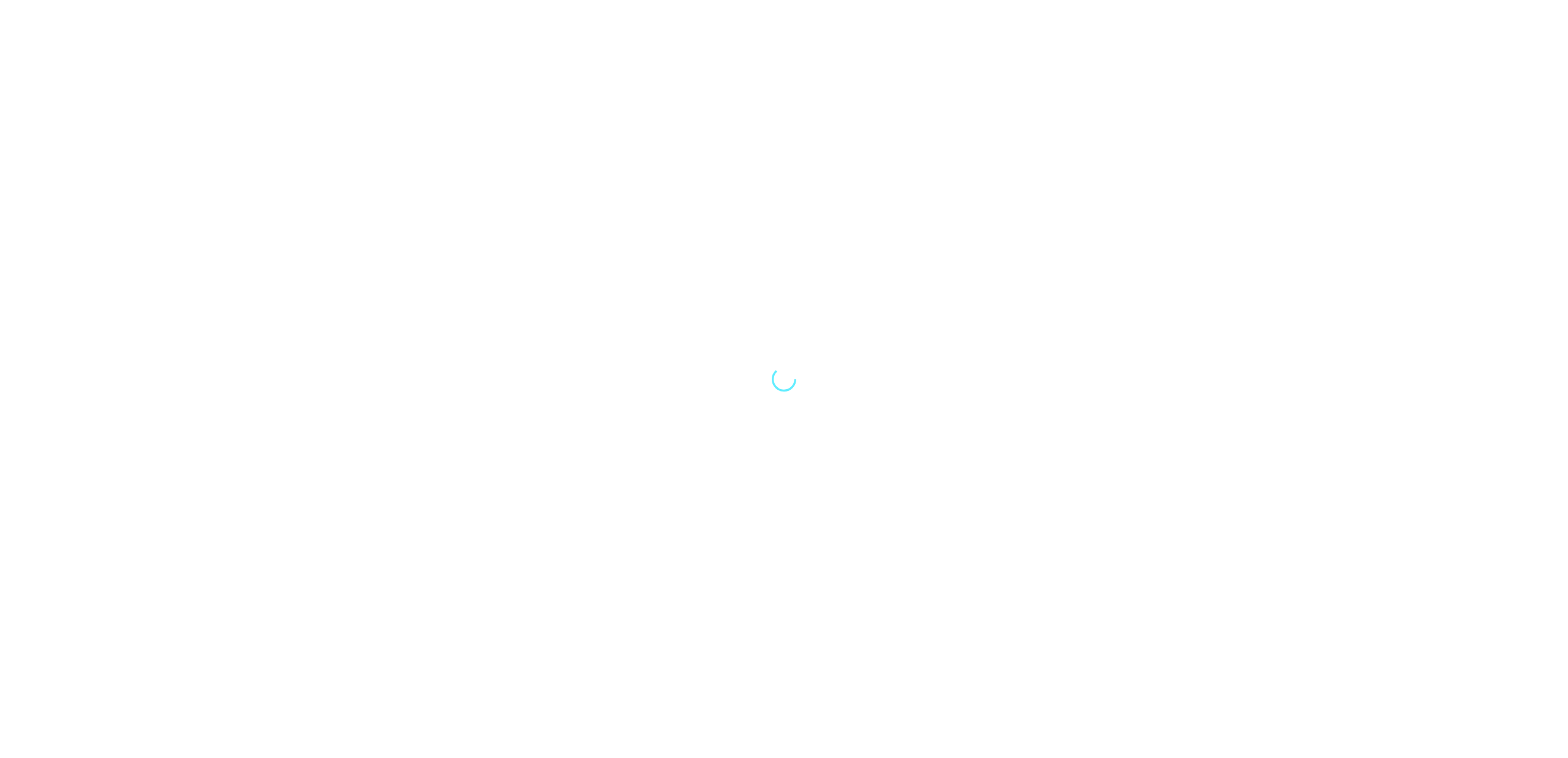
select select "Song"
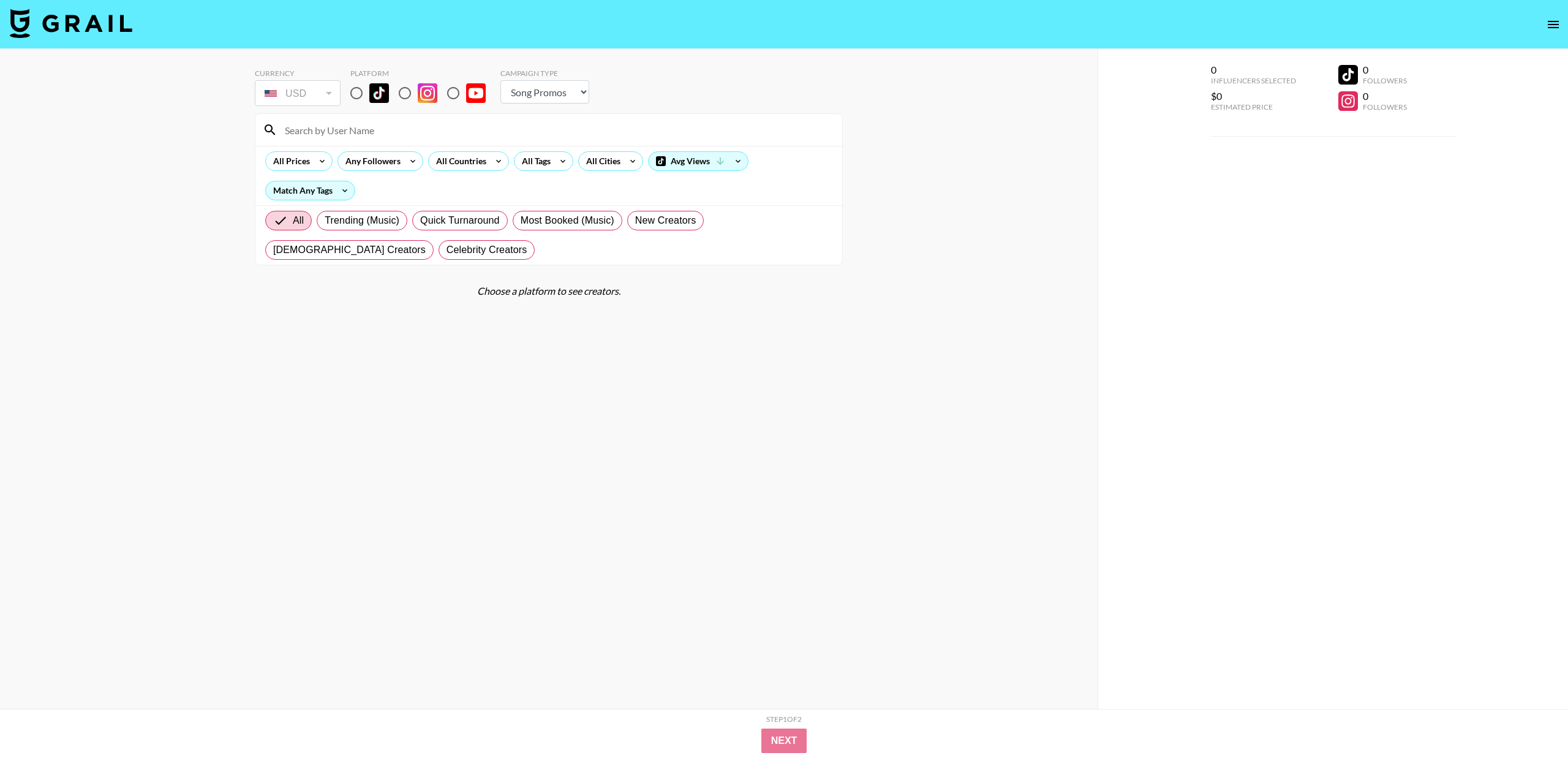
click at [354, 94] on input "radio" at bounding box center [356, 93] width 26 height 26
radio input "true"
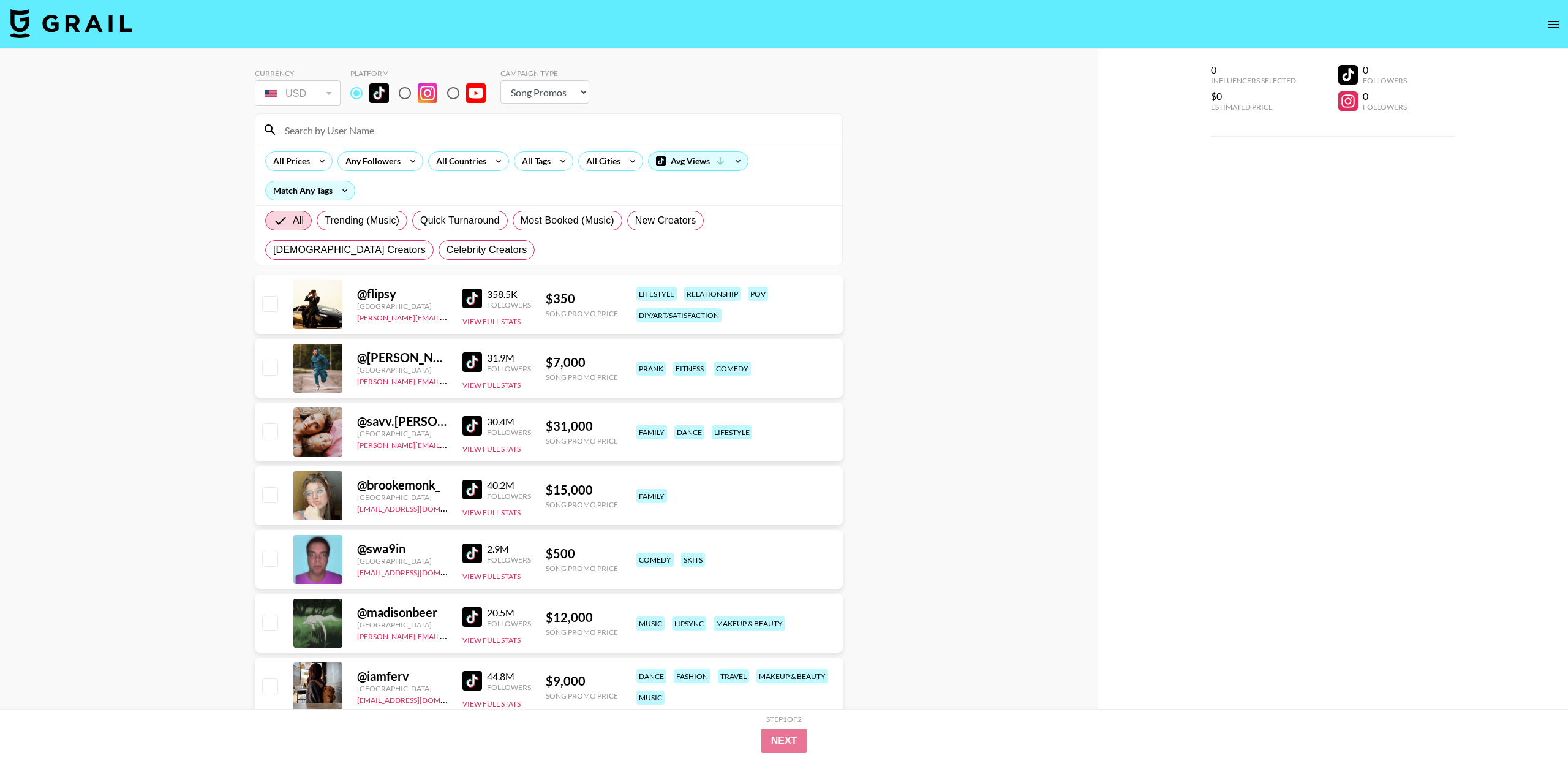
click at [311, 130] on input at bounding box center [556, 130] width 558 height 20
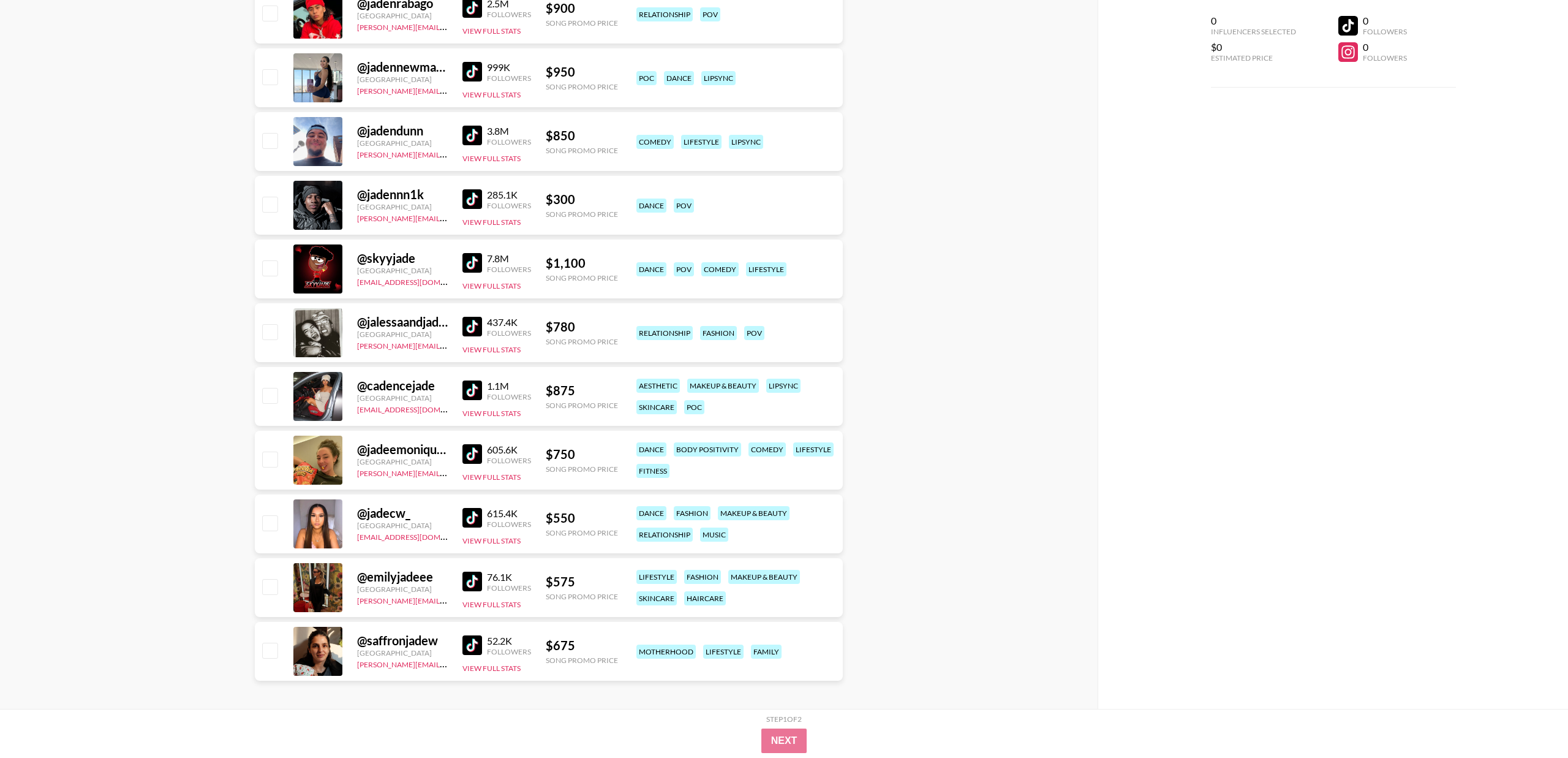
scroll to position [296, 0]
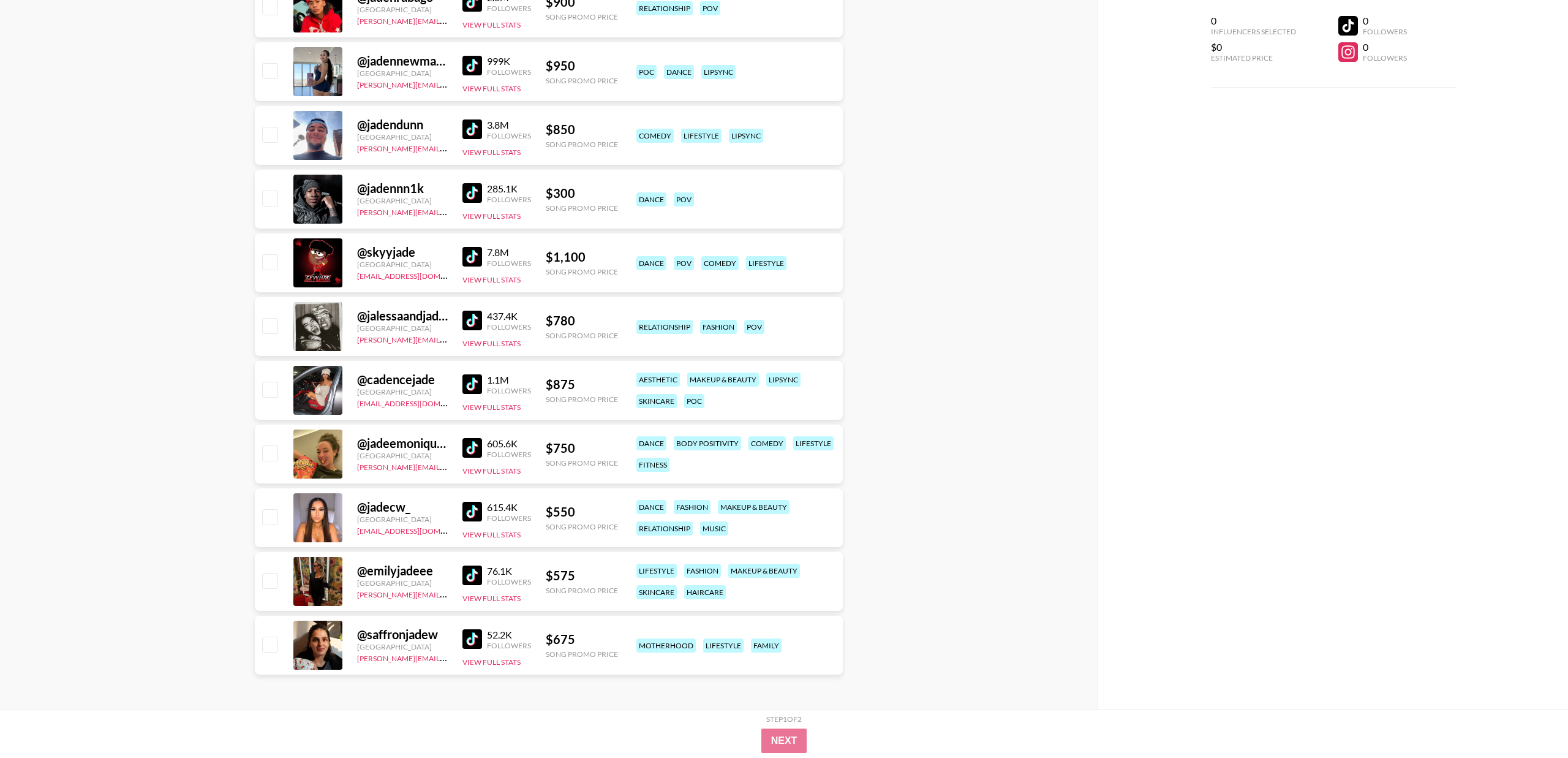
type input "jade"
click at [275, 450] on input "checkbox" at bounding box center [269, 452] width 15 height 15
checkbox input "true"
click at [777, 737] on button "Next" at bounding box center [784, 740] width 47 height 24
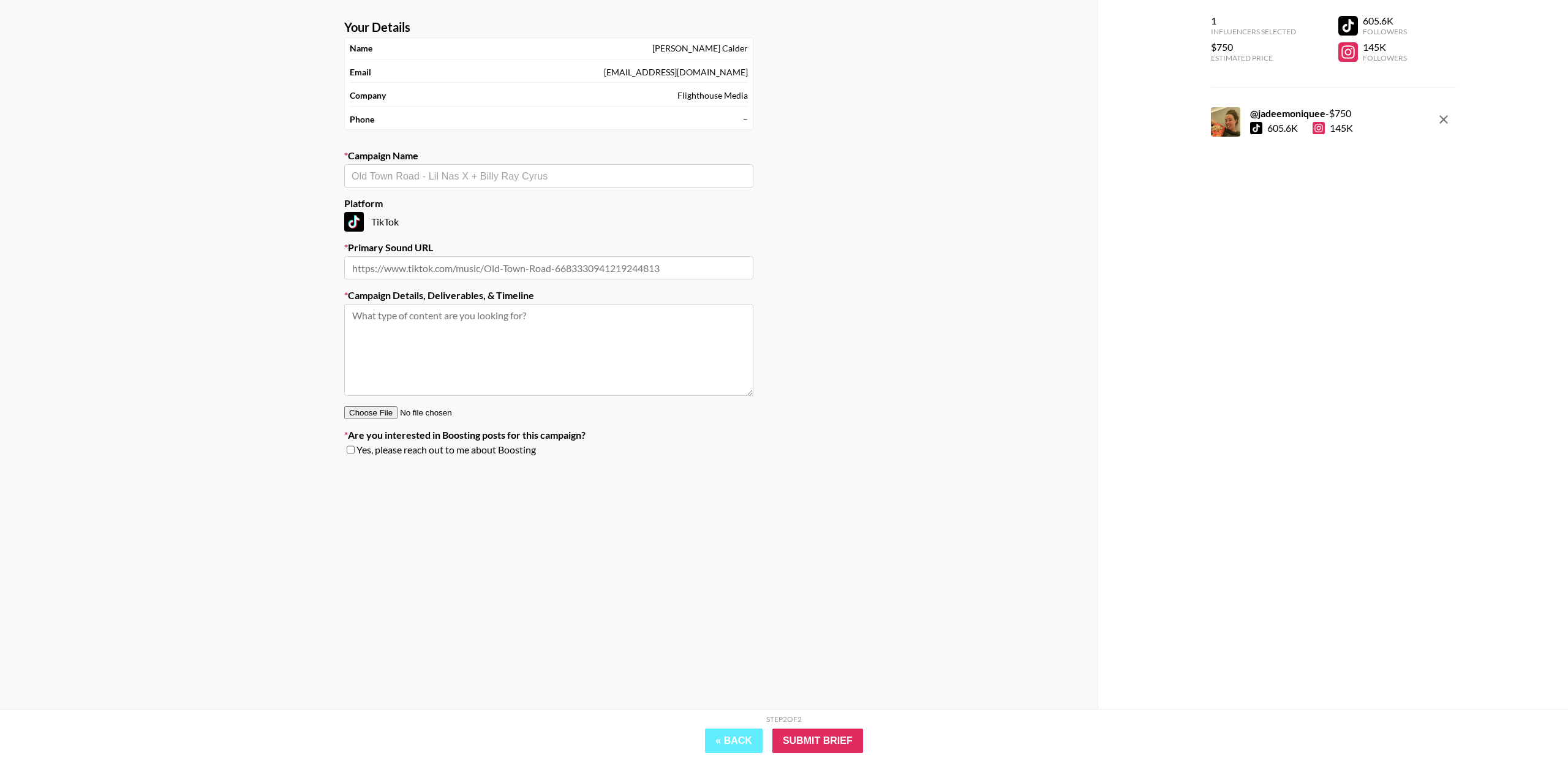
click at [582, 321] on textarea at bounding box center [549, 350] width 409 height 92
paste textarea "Creative: high-energy, experienced dancers will continue the viral Midnight Sun…"
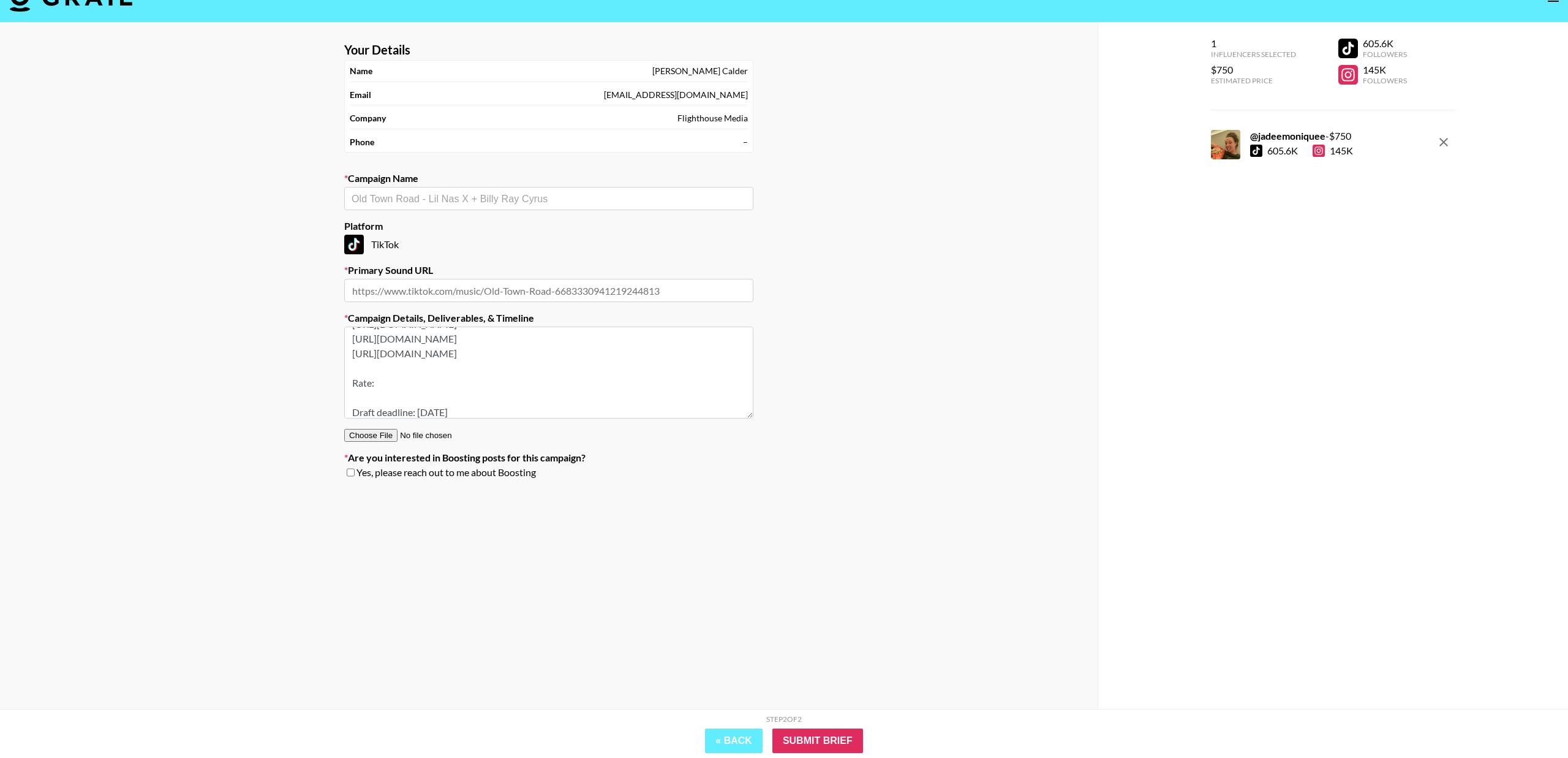
scroll to position [22, 0]
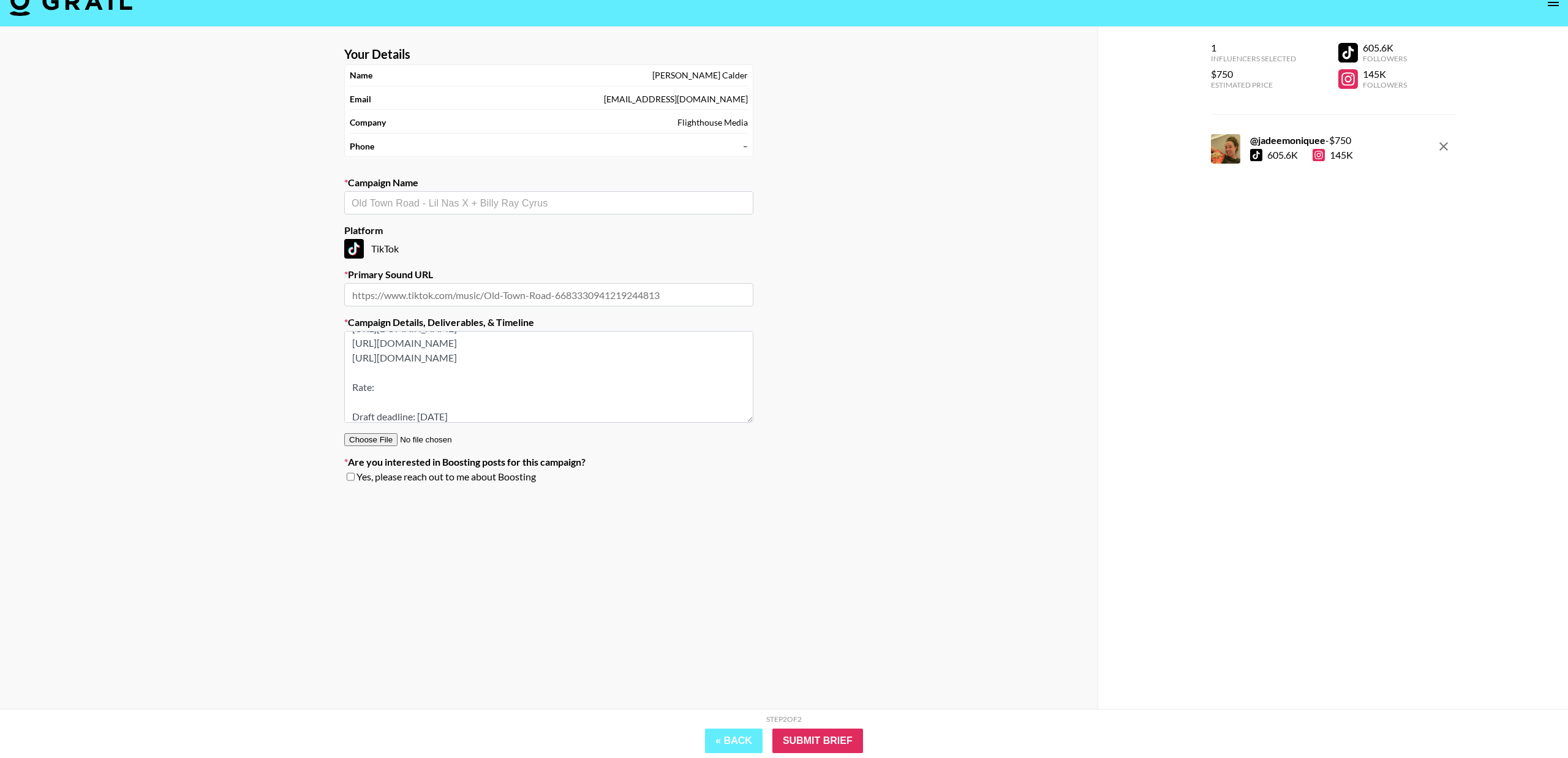
drag, startPoint x: 388, startPoint y: 402, endPoint x: 332, endPoint y: 370, distance: 64.5
click at [332, 370] on div "Your Details Name [PERSON_NAME] Email [PERSON_NAME][EMAIL_ADDRESS][DOMAIN_NAME]…" at bounding box center [549, 381] width 1098 height 709
click at [409, 370] on textarea "Creative: high-energy, experienced dancers will continue the viral Midnight Sun…" at bounding box center [549, 376] width 409 height 92
click at [409, 358] on textarea "Creative: high-energy, experienced dancers will continue the viral Midnight Sun…" at bounding box center [549, 376] width 409 height 92
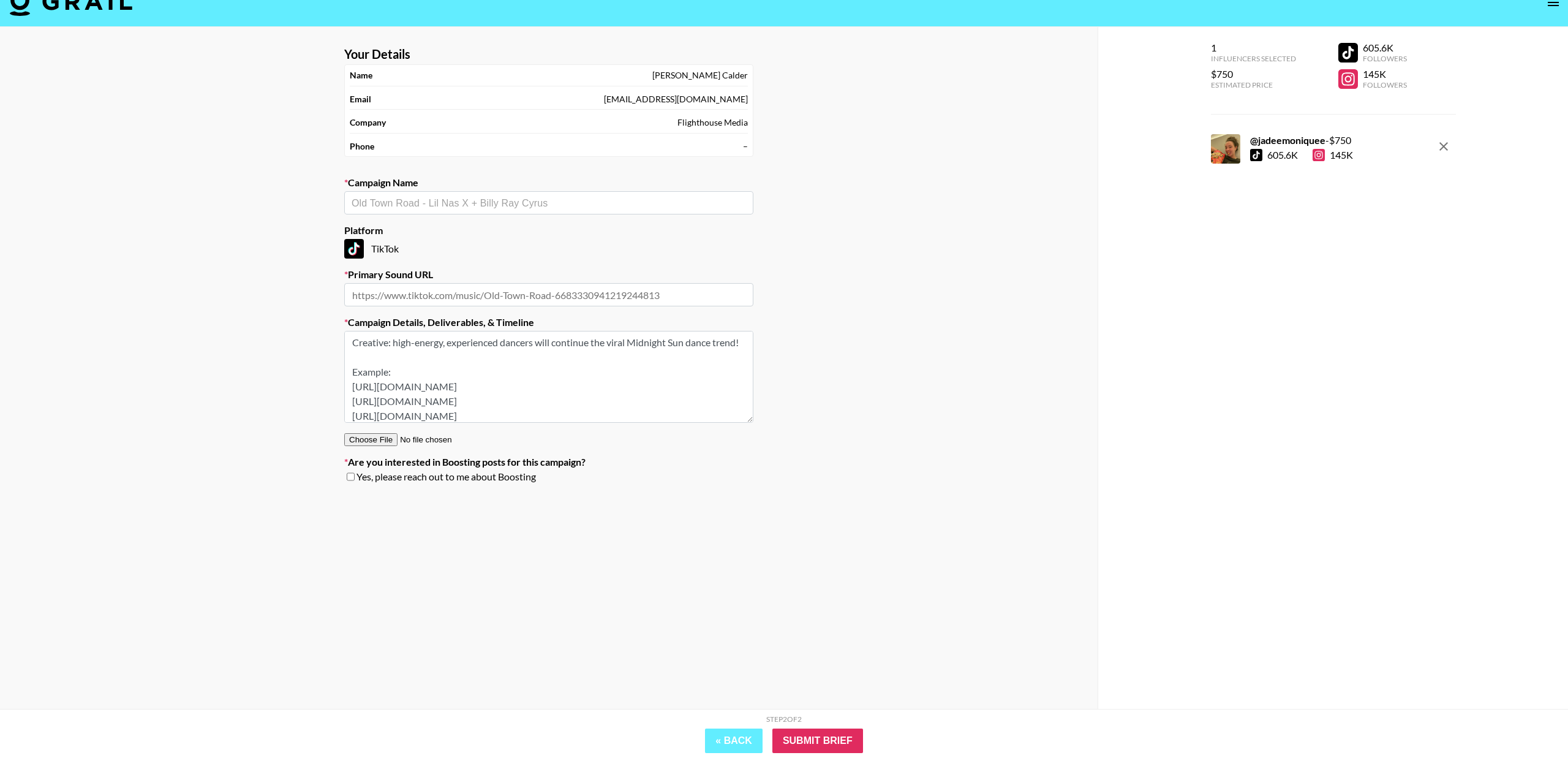
type textarea "Creative: high-energy, experienced dancers will continue the viral Midnight Sun…"
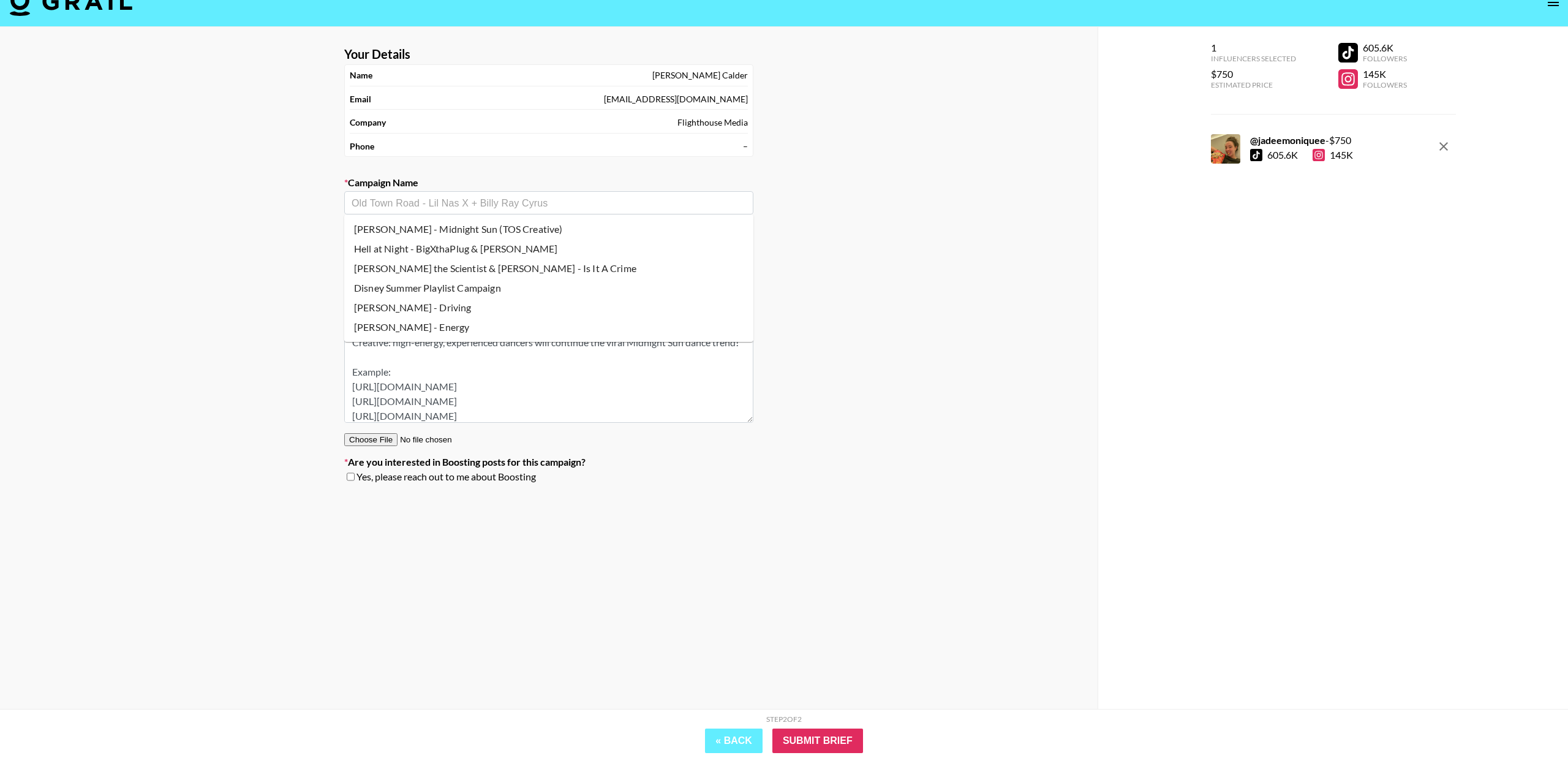
click at [464, 204] on input "text" at bounding box center [549, 203] width 395 height 14
paste input "[URL][DOMAIN_NAME]"
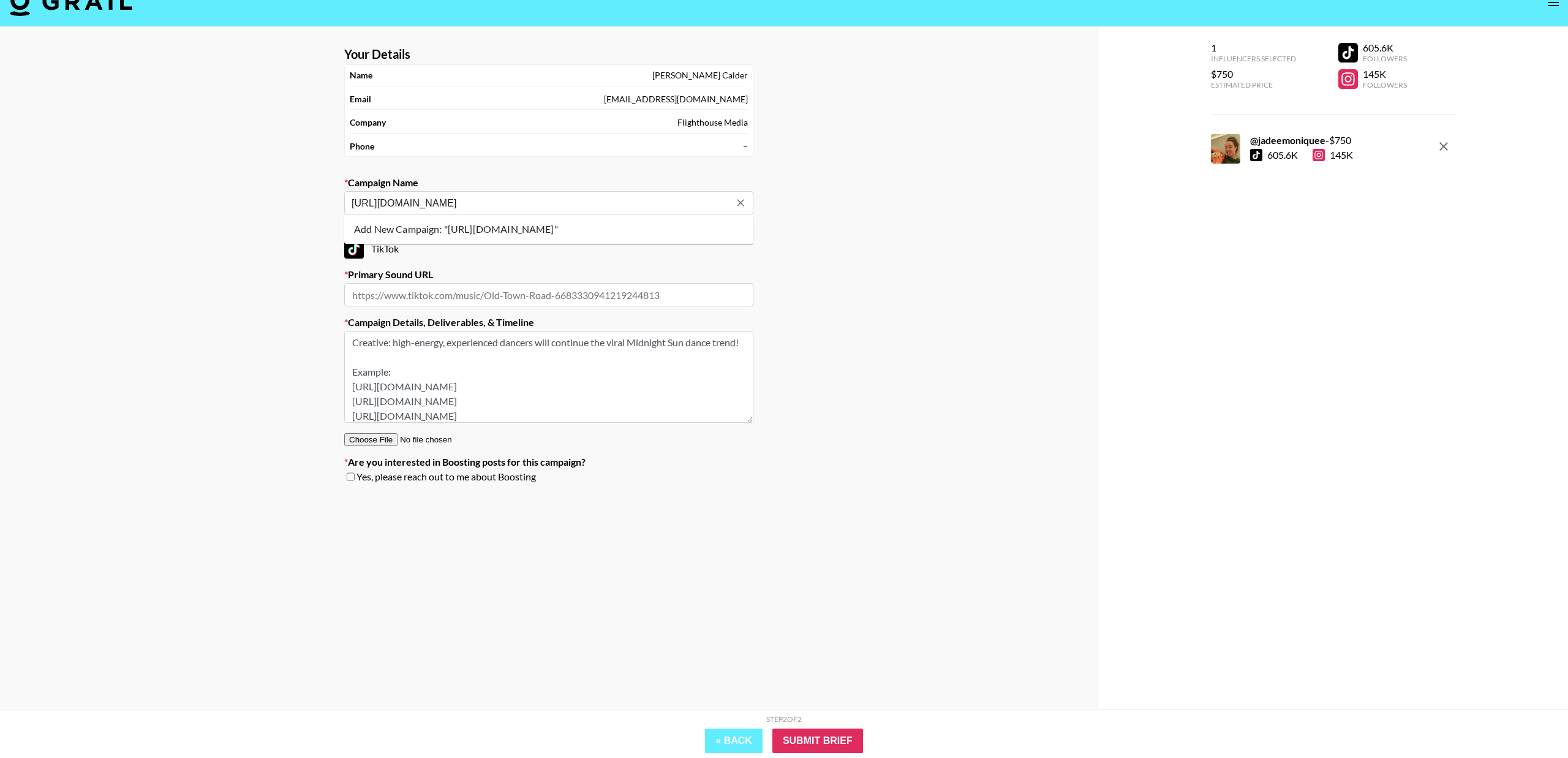
type input "[URL][DOMAIN_NAME] x"
click at [737, 207] on icon "Clear" at bounding box center [740, 202] width 12 height 12
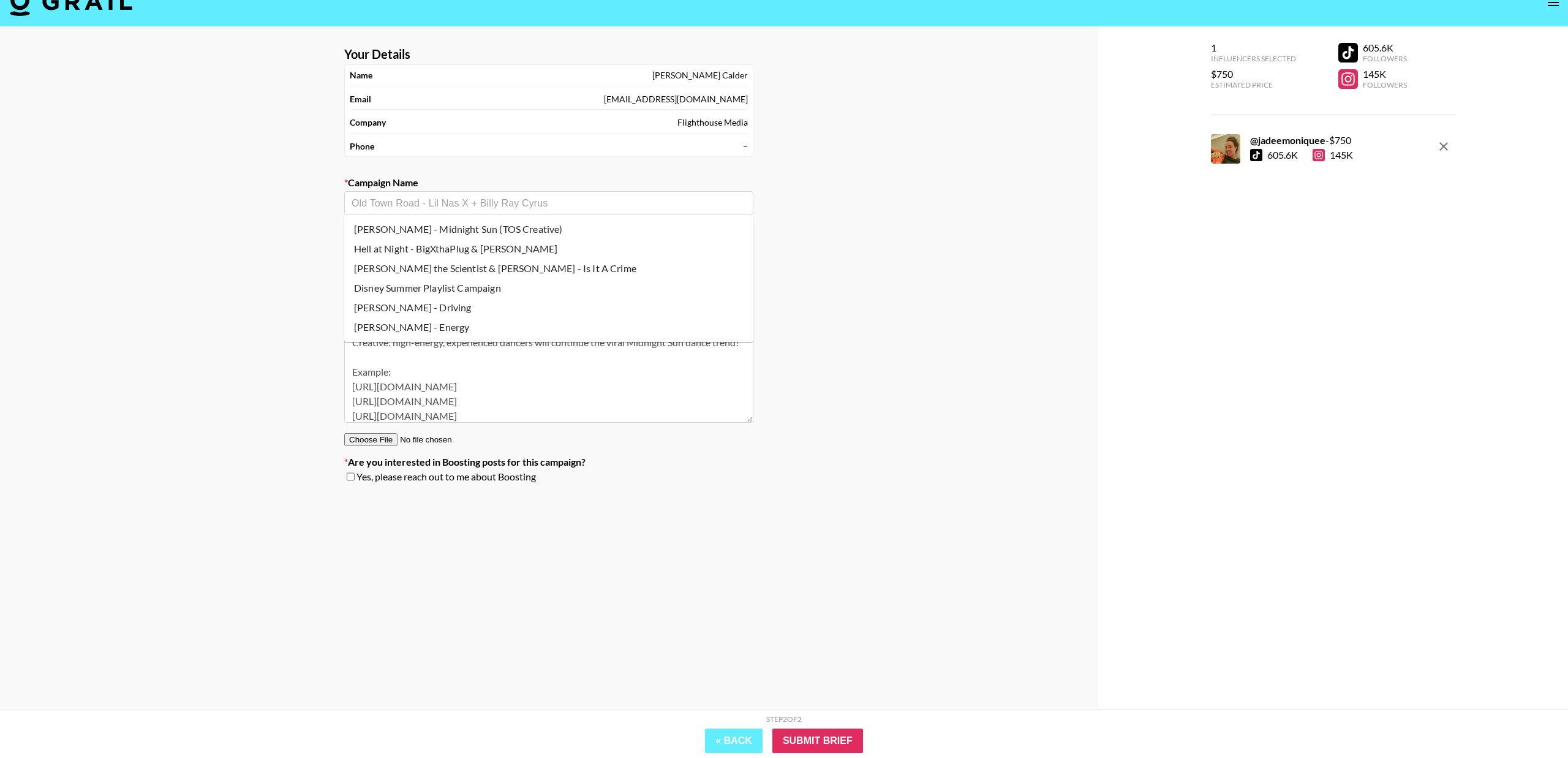
click at [853, 259] on div "Your Details Name [PERSON_NAME] Email [PERSON_NAME][EMAIL_ADDRESS][DOMAIN_NAME]…" at bounding box center [549, 381] width 1098 height 709
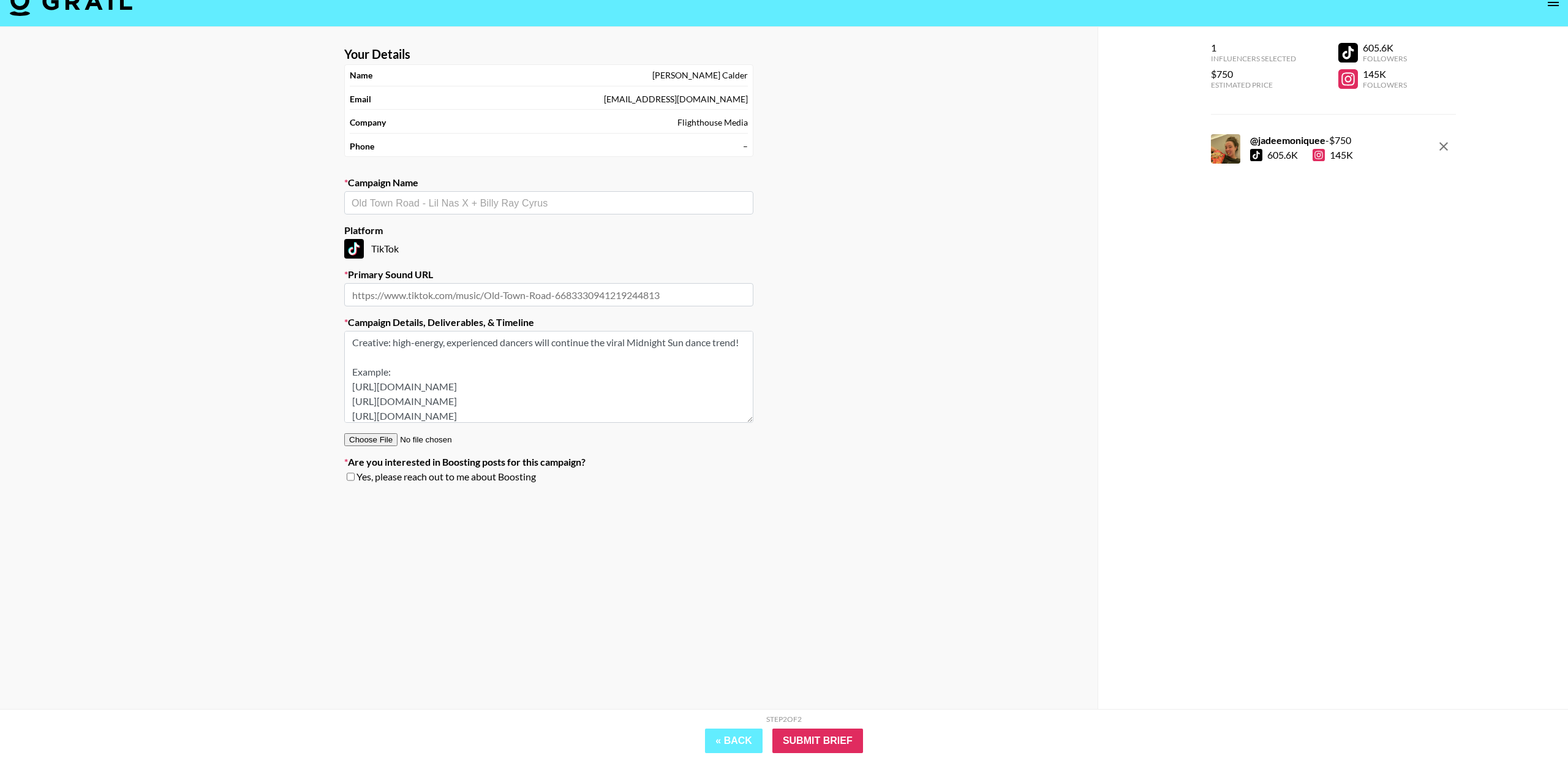
click at [596, 294] on input "text" at bounding box center [549, 294] width 409 height 24
paste input "[URL][DOMAIN_NAME]"
type input "[URL][DOMAIN_NAME]"
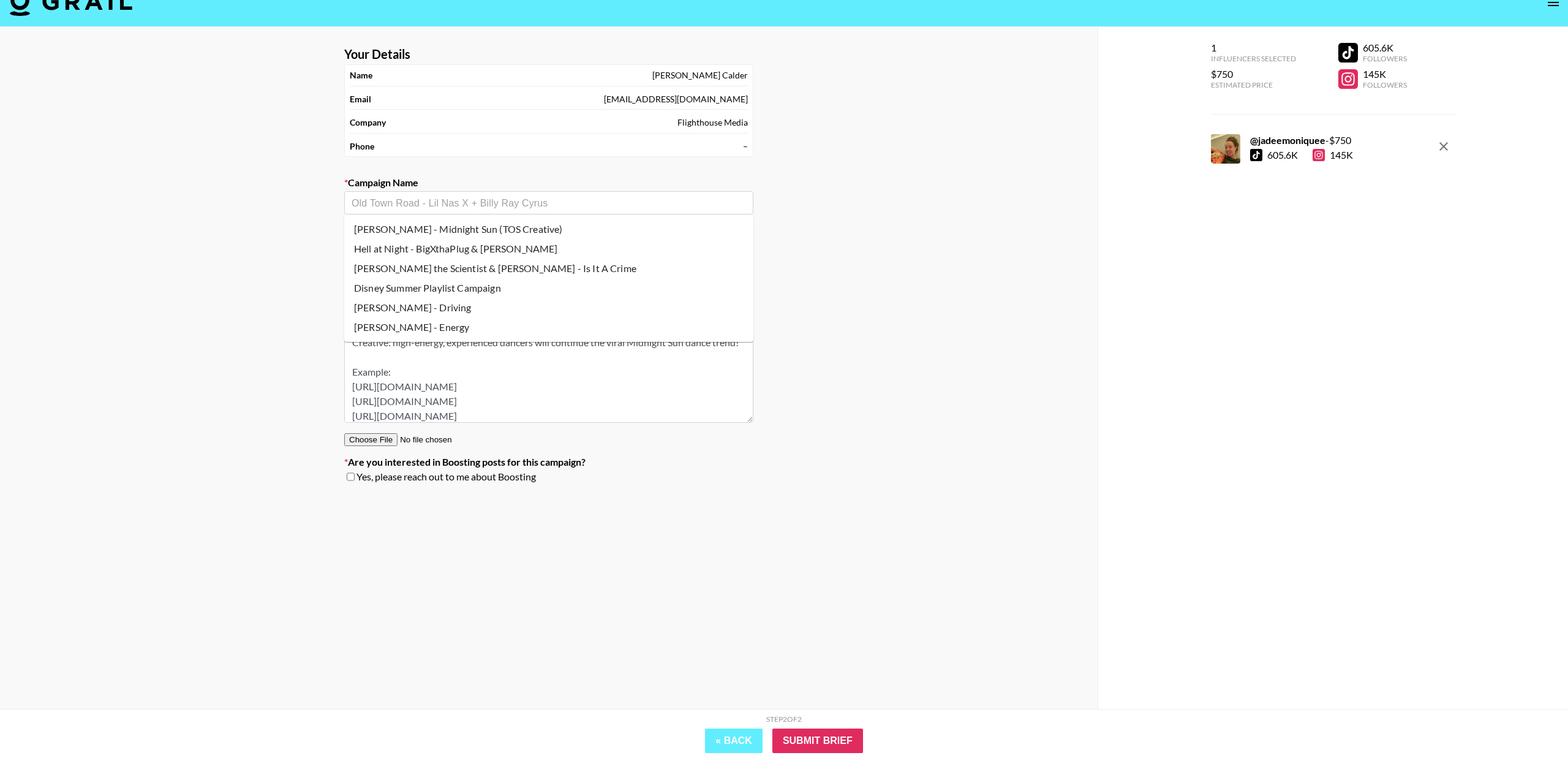
click at [525, 208] on input "text" at bounding box center [549, 203] width 395 height 14
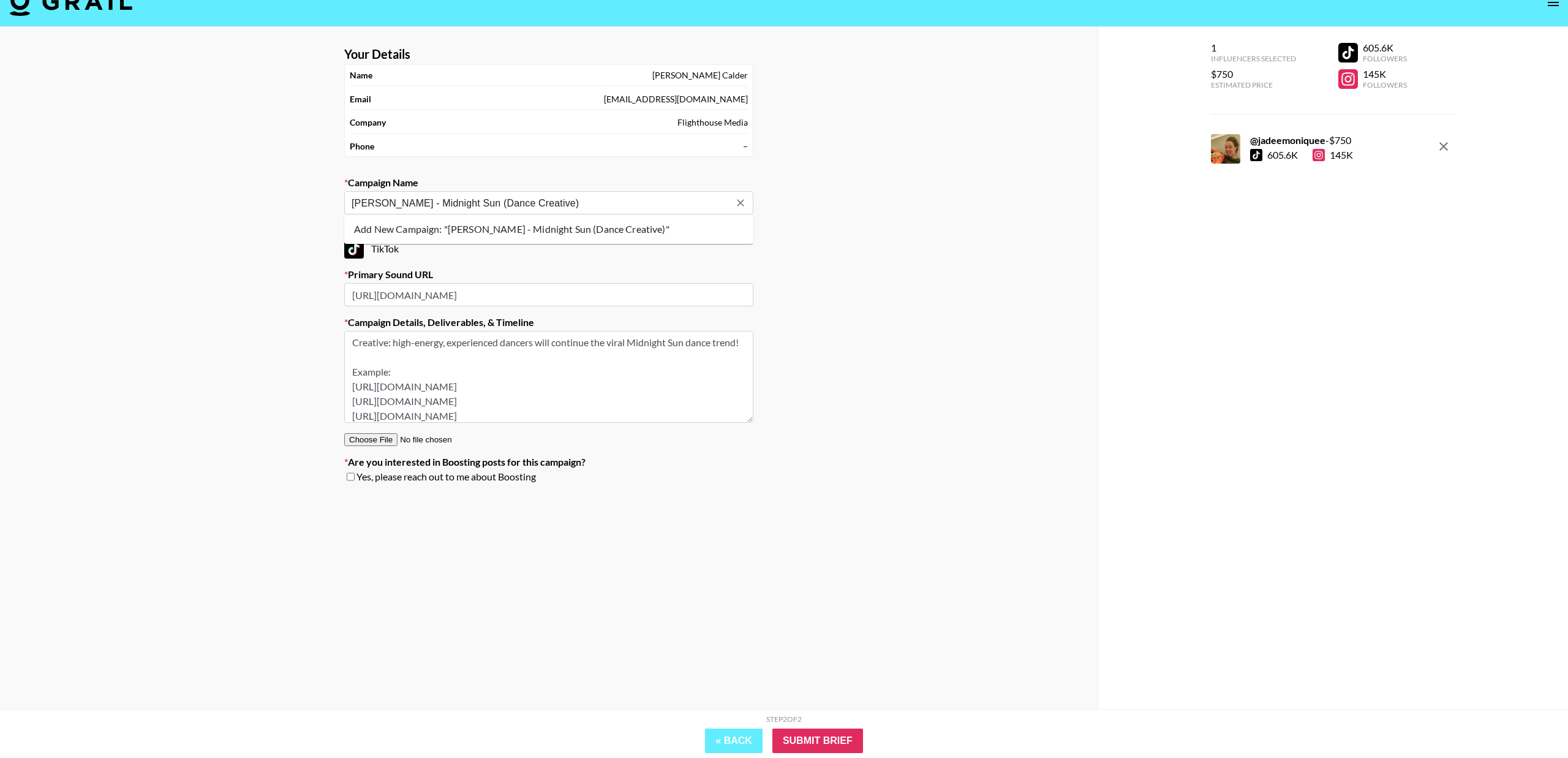
click at [526, 234] on li "Add New Campaign: "[PERSON_NAME] - Midnight Sun (Dance Creative)"" at bounding box center [549, 229] width 409 height 20
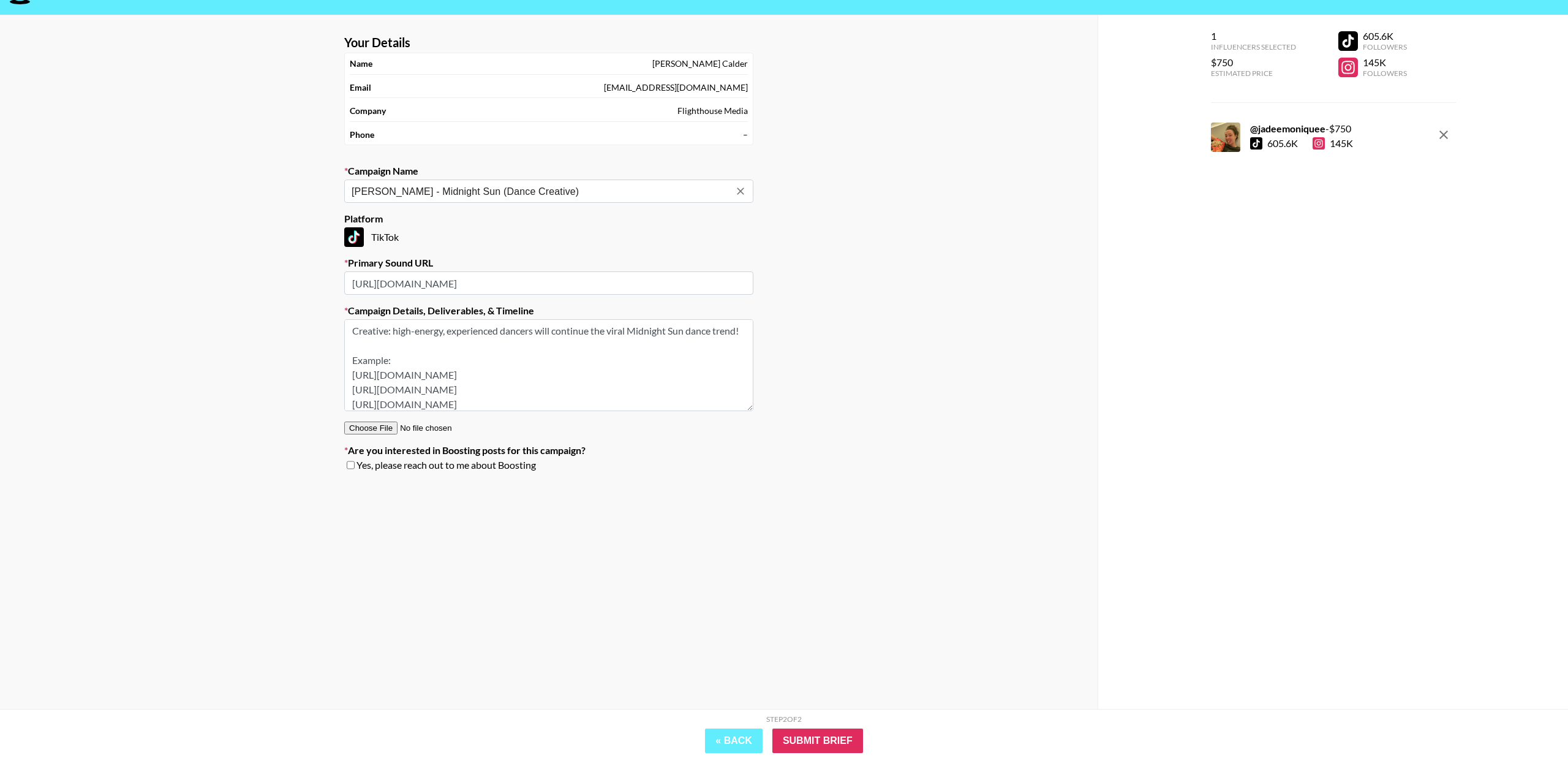
type input "[PERSON_NAME] - Midnight Sun (Dance Creative)"
click at [899, 393] on div "Your Details Name [PERSON_NAME] Email [PERSON_NAME][EMAIL_ADDRESS][DOMAIN_NAME]…" at bounding box center [549, 369] width 1098 height 709
click at [806, 742] on input "Submit Brief" at bounding box center [817, 740] width 90 height 24
